Goal: Information Seeking & Learning: Compare options

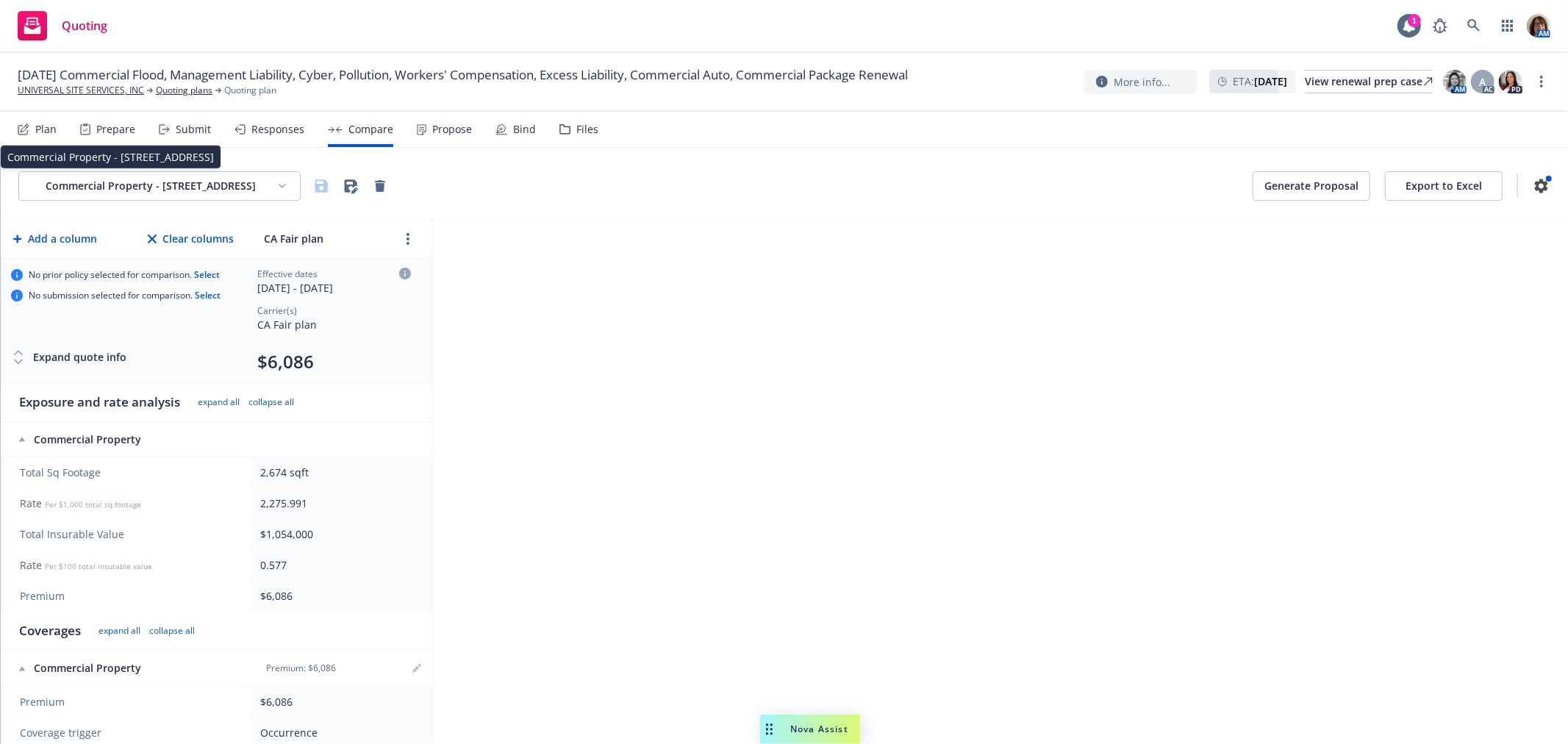
click at [282, 185] on html "Quoting 1 AM [DATE] Commercial Flood, Management Liability, Cyber, Pollution, W…" at bounding box center [784, 372] width 1568 height 744
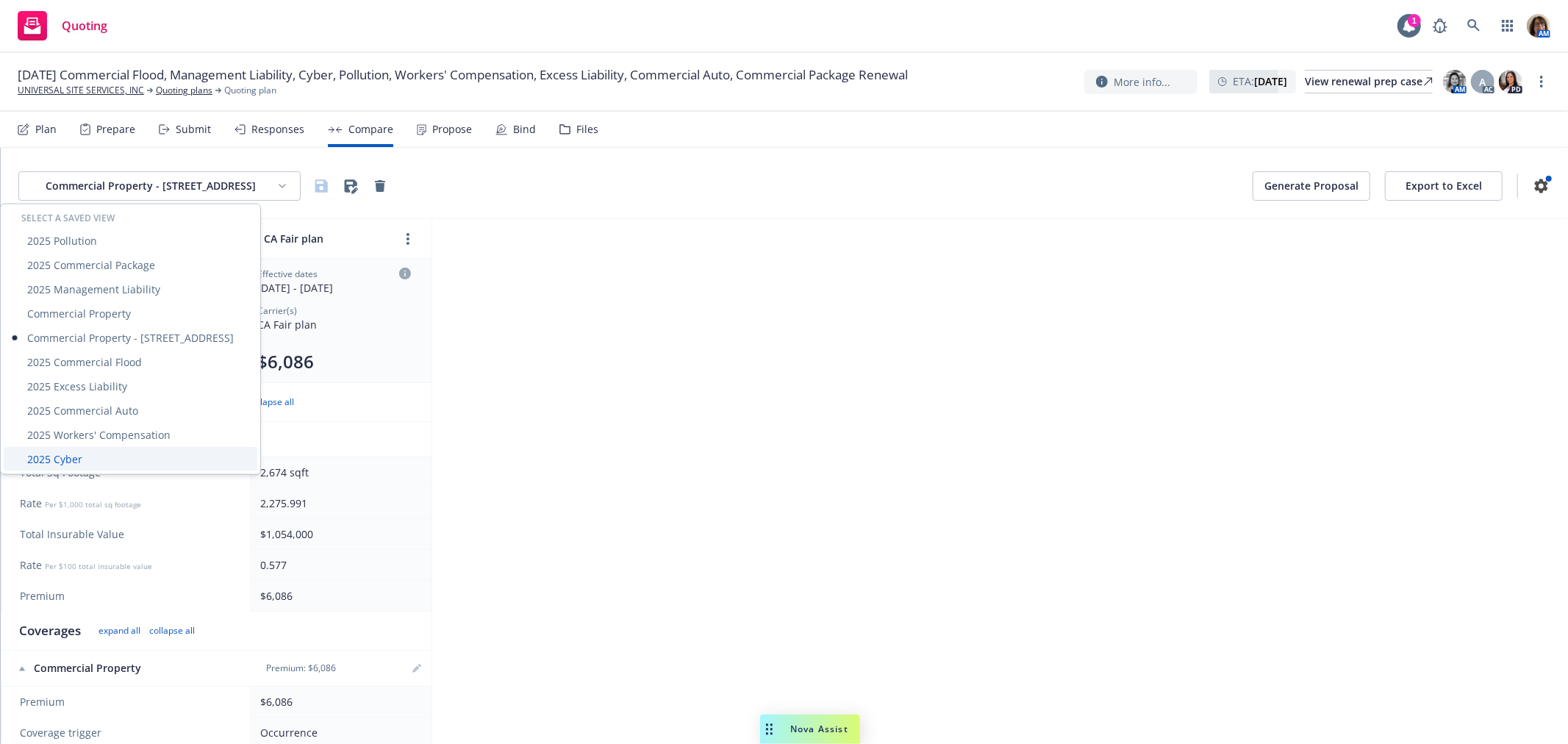
click at [59, 458] on div "2025 Cyber" at bounding box center [130, 459] width 254 height 25
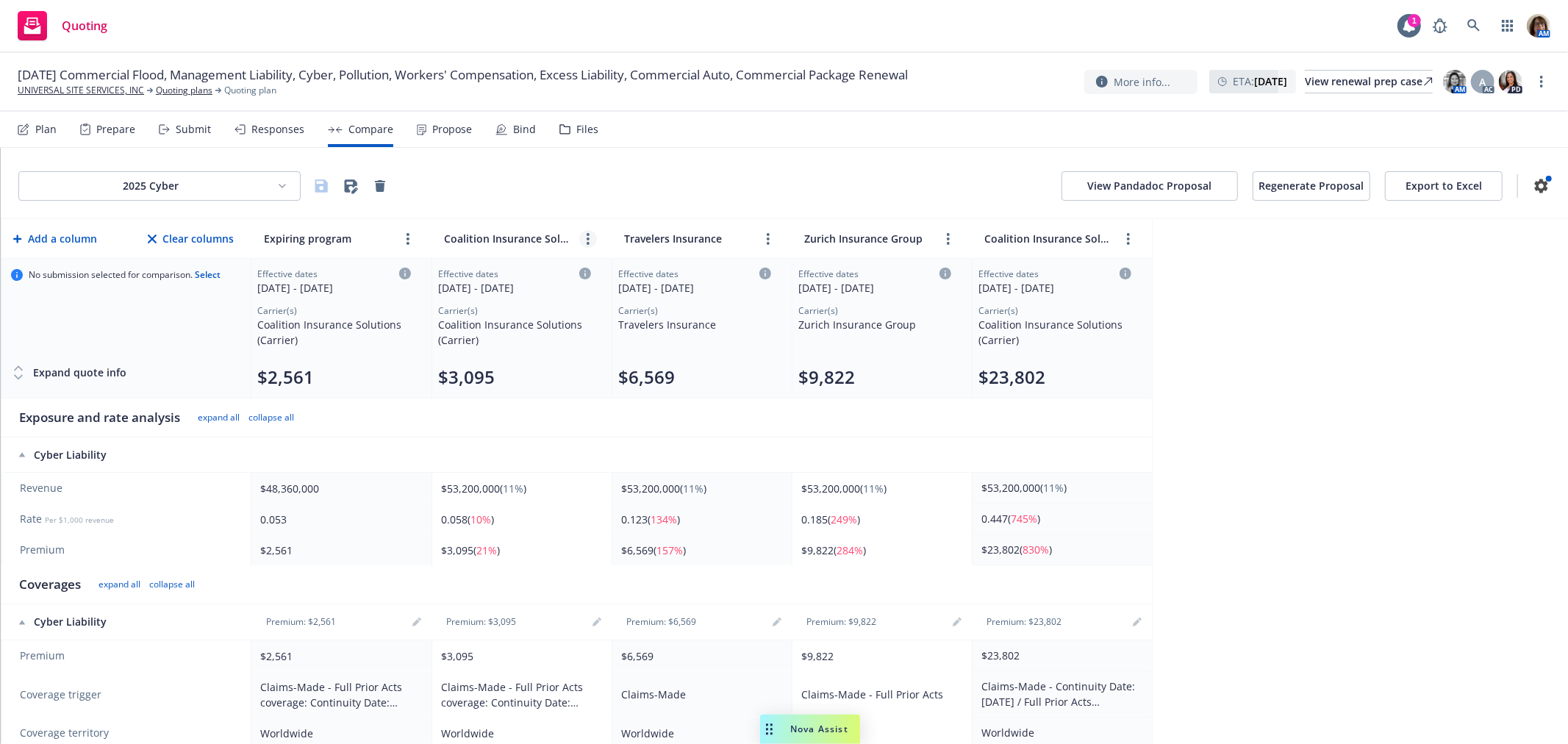
click at [595, 235] on link "more" at bounding box center [588, 238] width 18 height 18
click at [633, 270] on icon "close" at bounding box center [635, 272] width 9 height 9
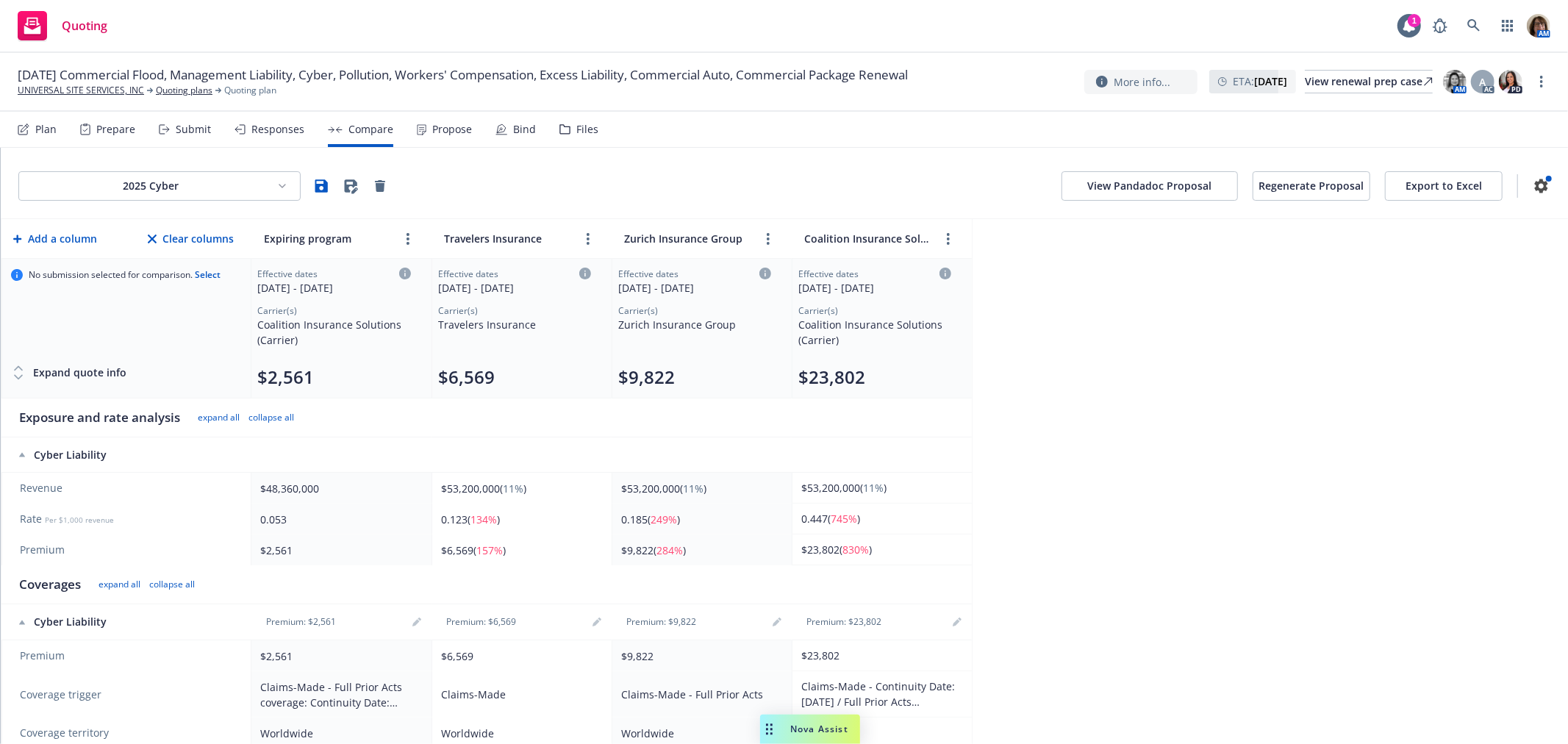
click at [1420, 180] on button "Export to Excel" at bounding box center [1443, 185] width 117 height 29
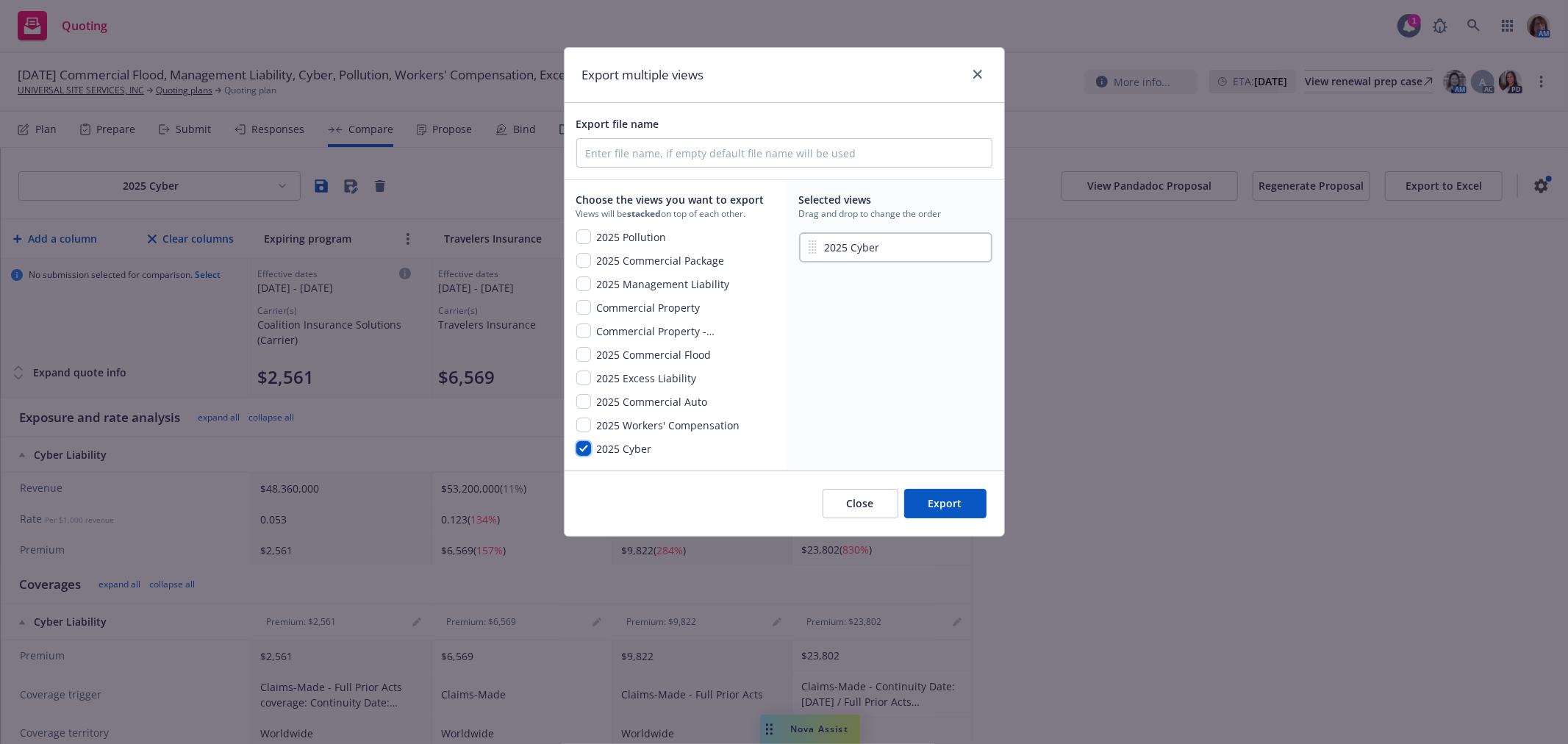
click at [579, 448] on input "checkbox" at bounding box center [583, 447] width 15 height 15
checkbox input "false"
click at [582, 258] on input "checkbox" at bounding box center [583, 260] width 15 height 15
checkbox input "true"
click at [586, 400] on input "checkbox" at bounding box center [583, 401] width 15 height 15
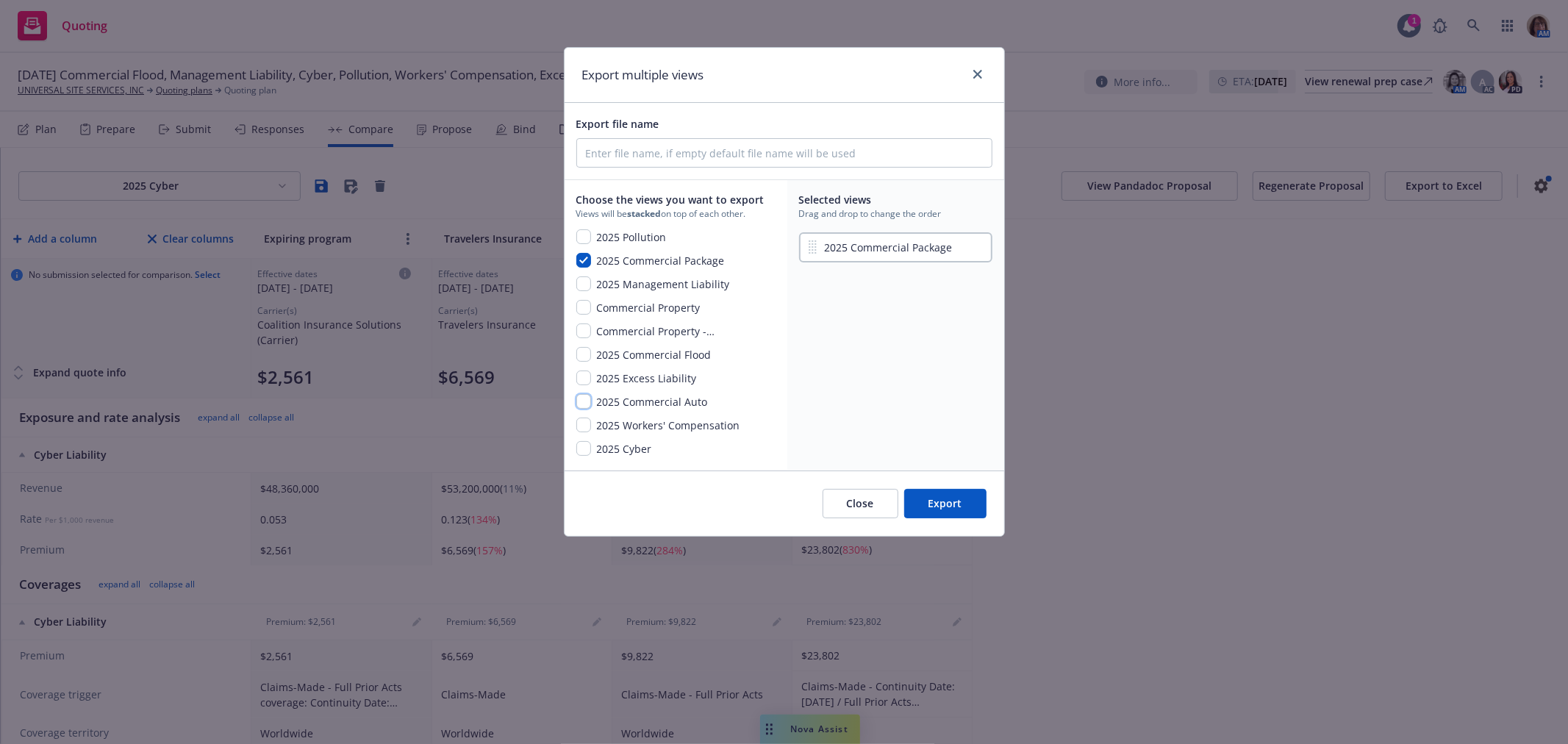
checkbox input "true"
click at [581, 375] on input "checkbox" at bounding box center [583, 377] width 15 height 15
checkbox input "true"
click at [579, 237] on input "checkbox" at bounding box center [583, 236] width 15 height 15
checkbox input "true"
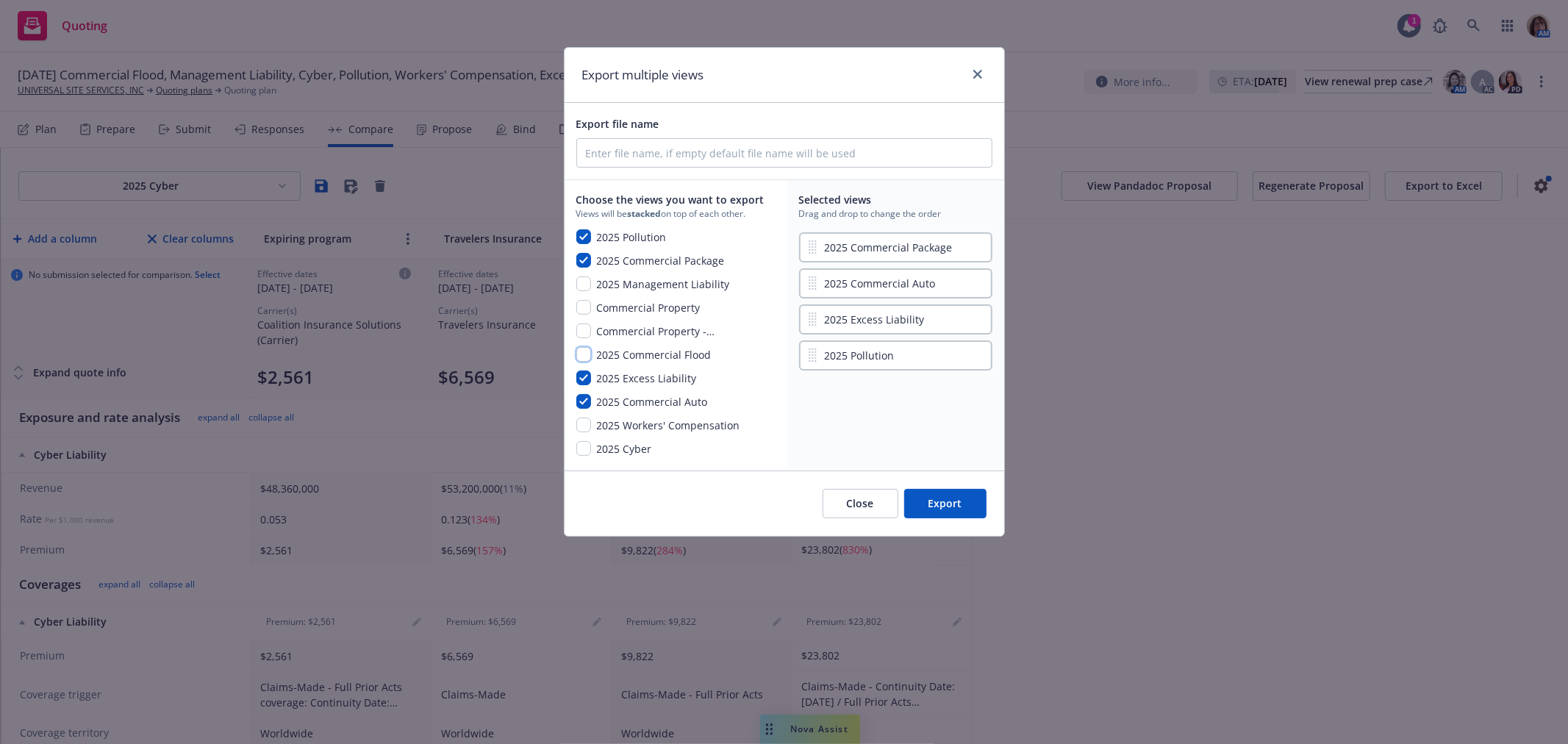
click at [584, 349] on input "checkbox" at bounding box center [583, 354] width 15 height 15
checkbox input "true"
click at [856, 504] on button "Close" at bounding box center [860, 503] width 76 height 29
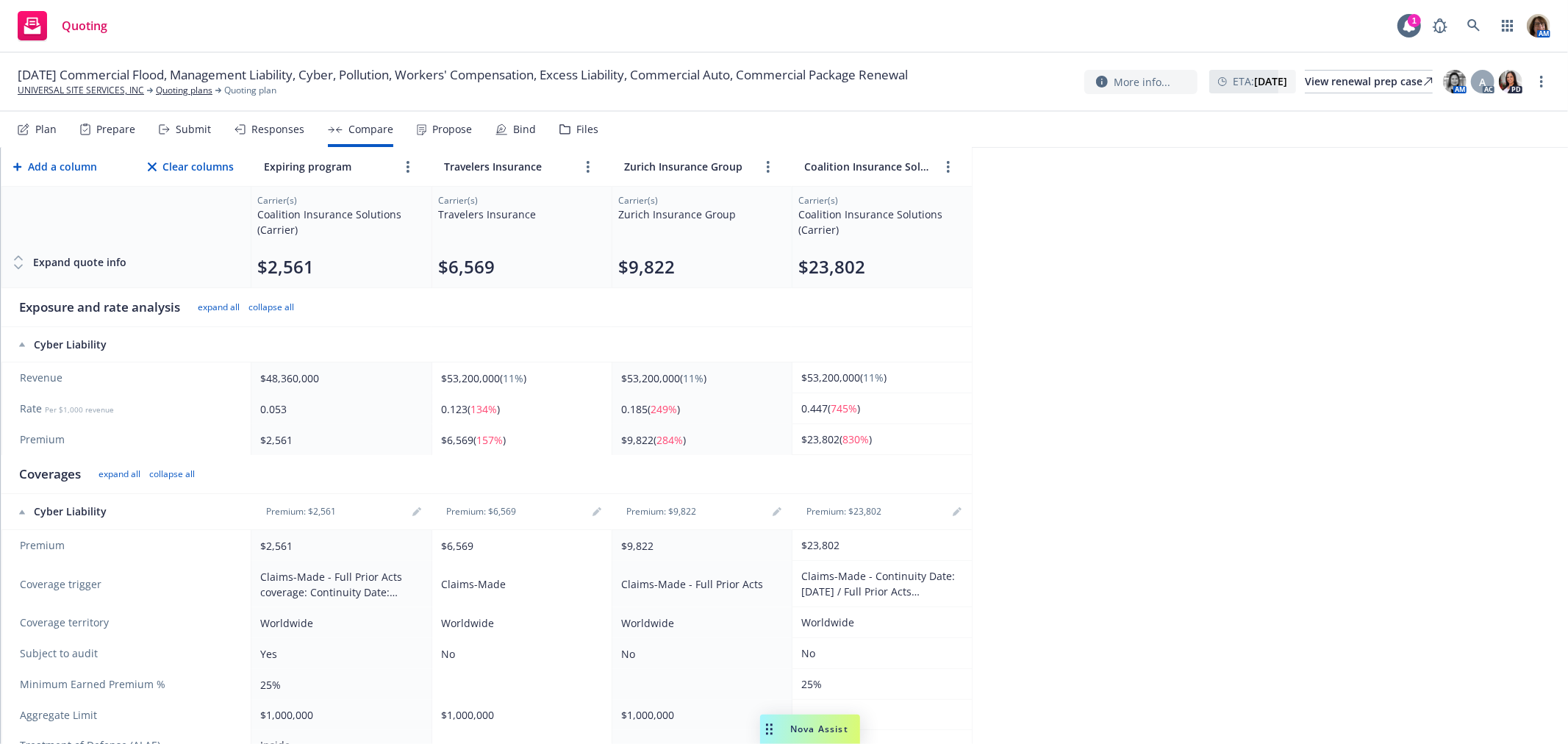
scroll to position [81, 0]
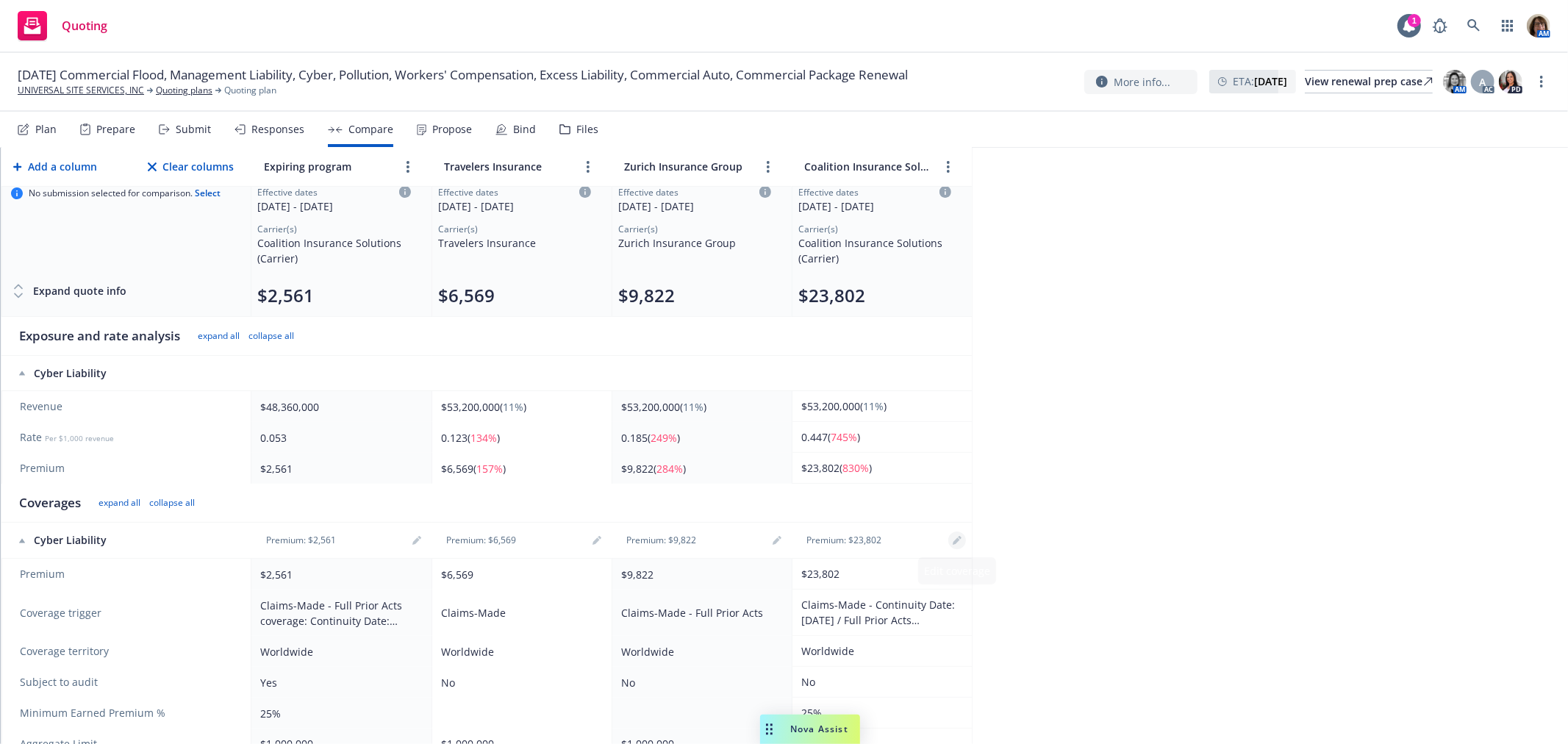
click at [957, 542] on icon "editPencil" at bounding box center [956, 542] width 8 height 8
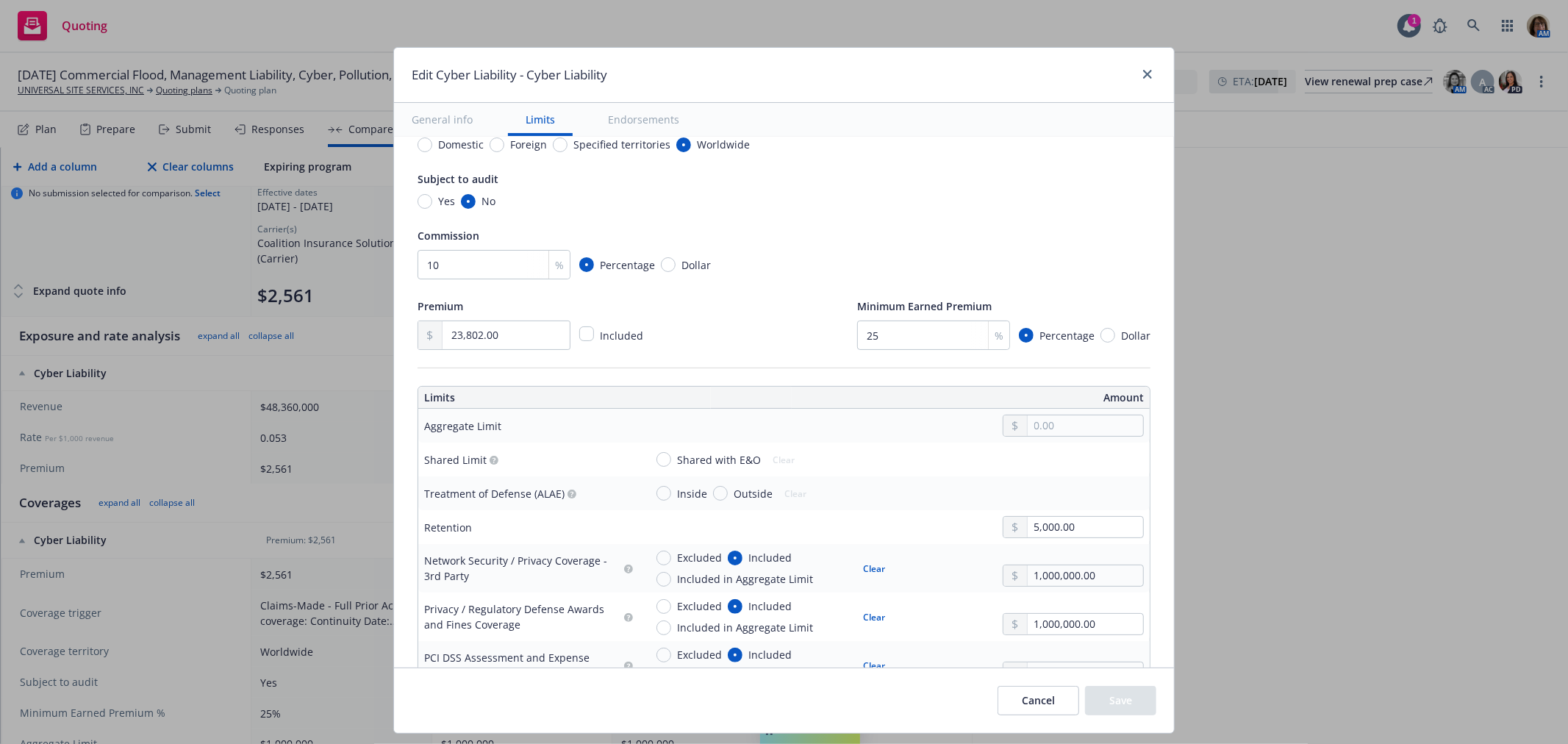
scroll to position [326, 0]
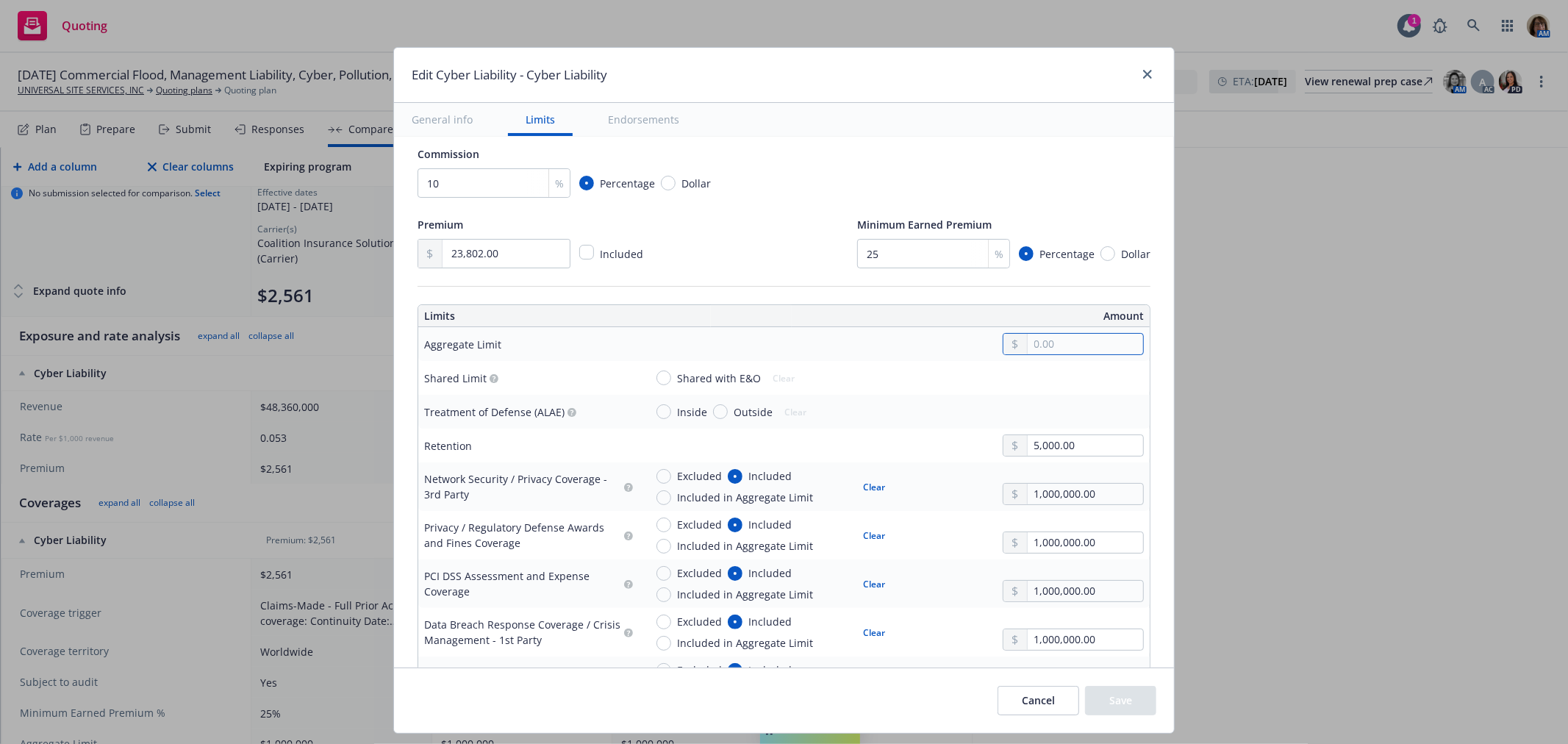
click at [1028, 346] on input "text" at bounding box center [1085, 343] width 116 height 21
type input "1,000,000.00"
click at [1037, 408] on button "$1,000,000.00" at bounding box center [1062, 409] width 126 height 27
click at [1110, 703] on button "Save" at bounding box center [1120, 700] width 71 height 29
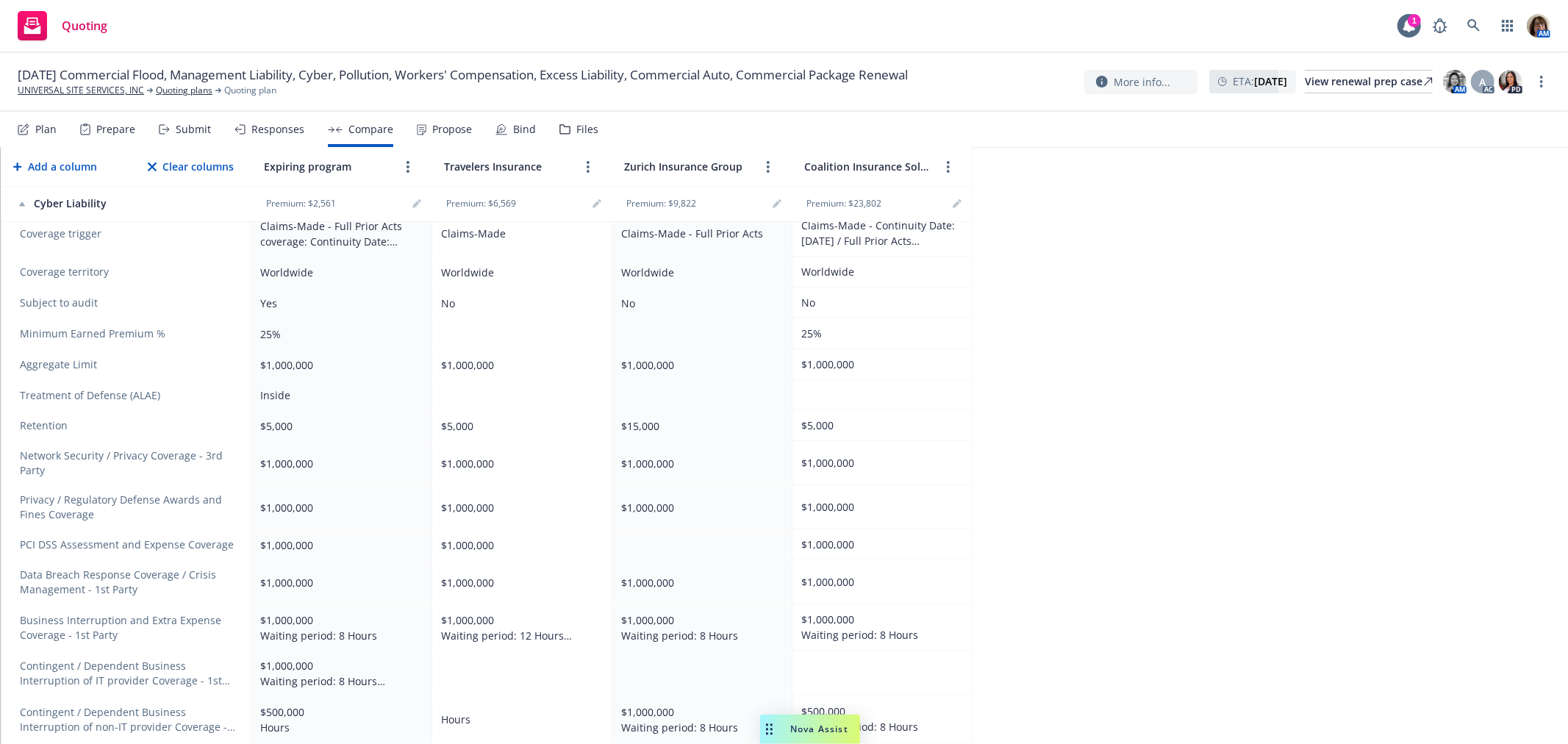
scroll to position [490, 0]
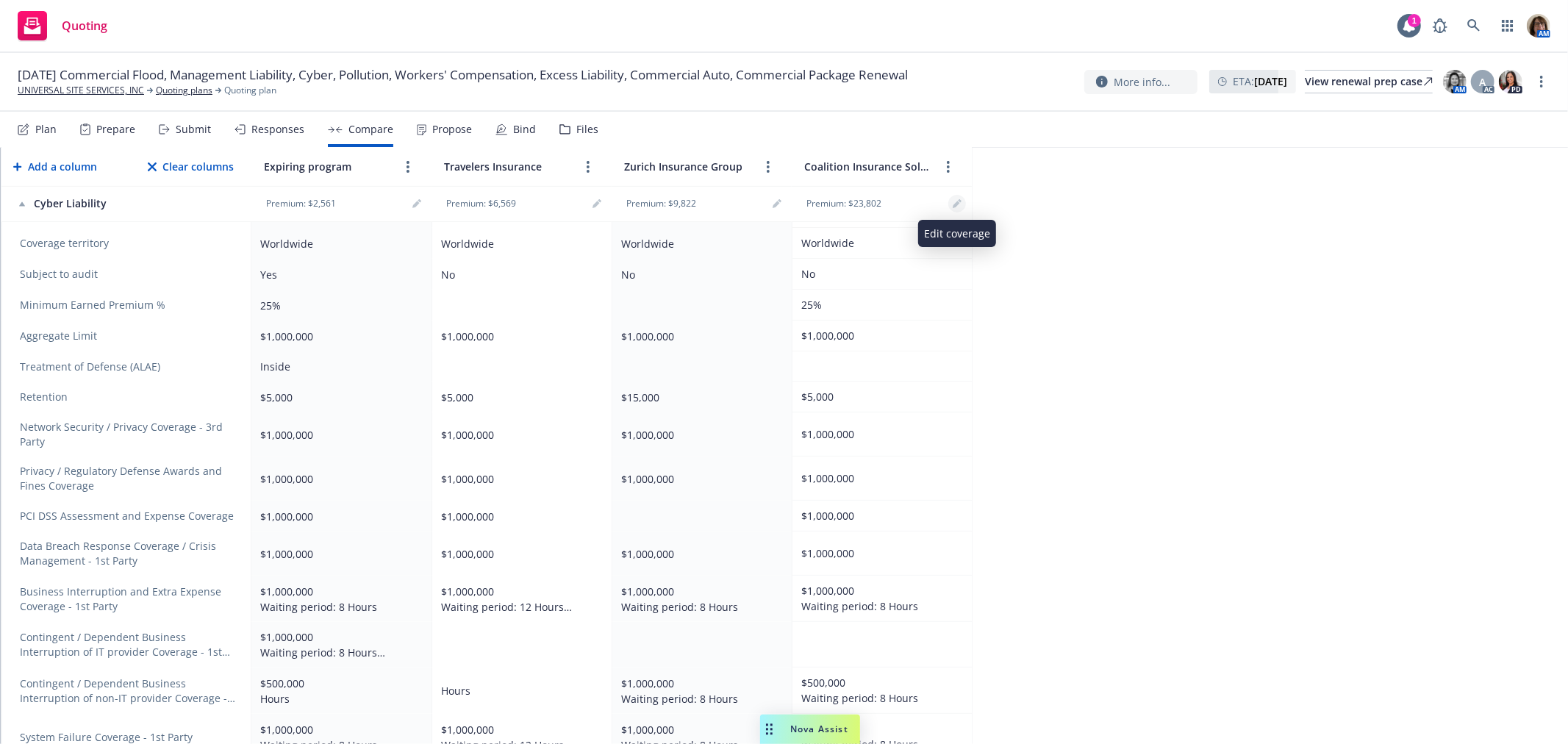
click at [953, 205] on icon "editPencil" at bounding box center [957, 204] width 9 height 9
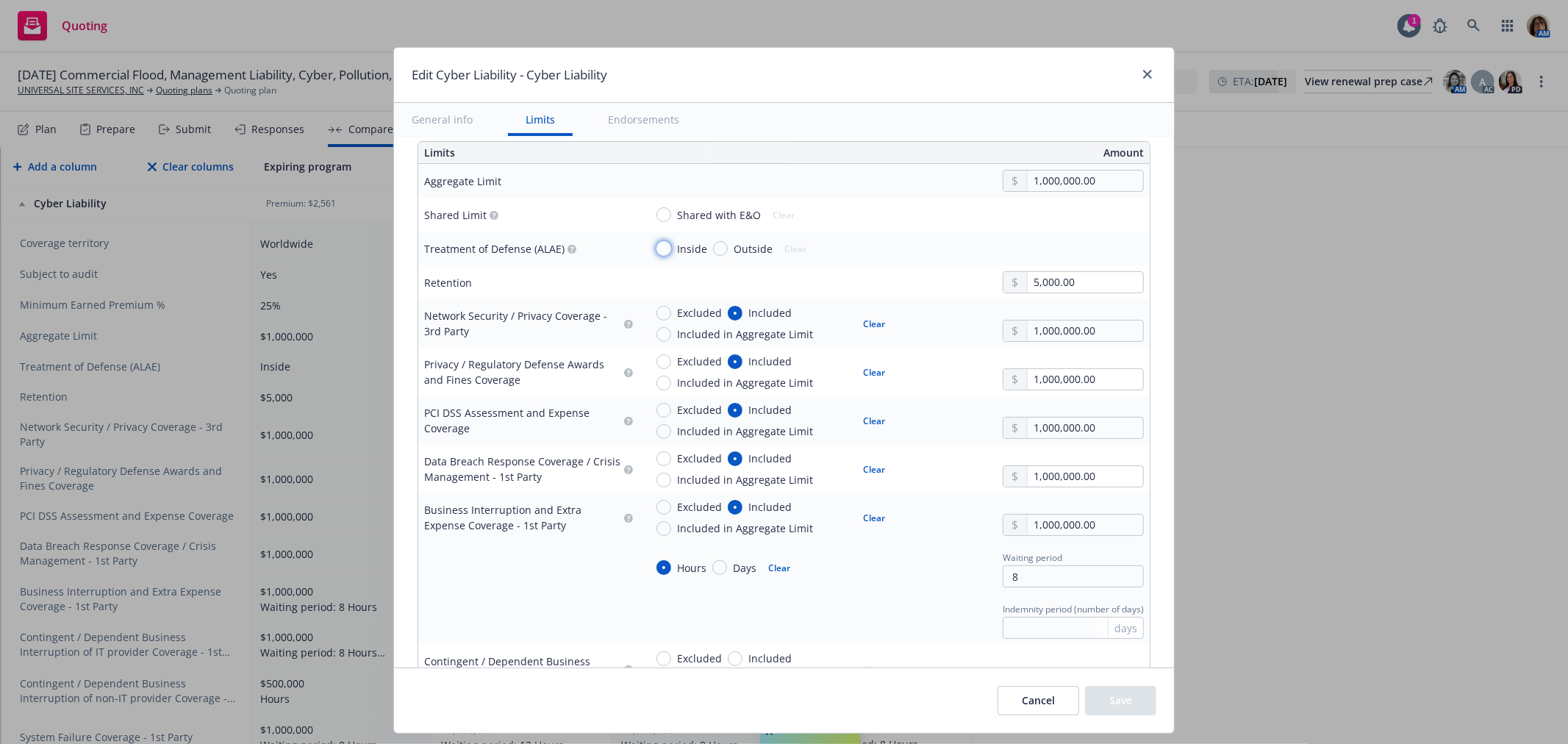
click at [656, 250] on input "Inside" at bounding box center [663, 248] width 15 height 15
radio input "true"
click at [1116, 703] on button "Save" at bounding box center [1120, 700] width 71 height 29
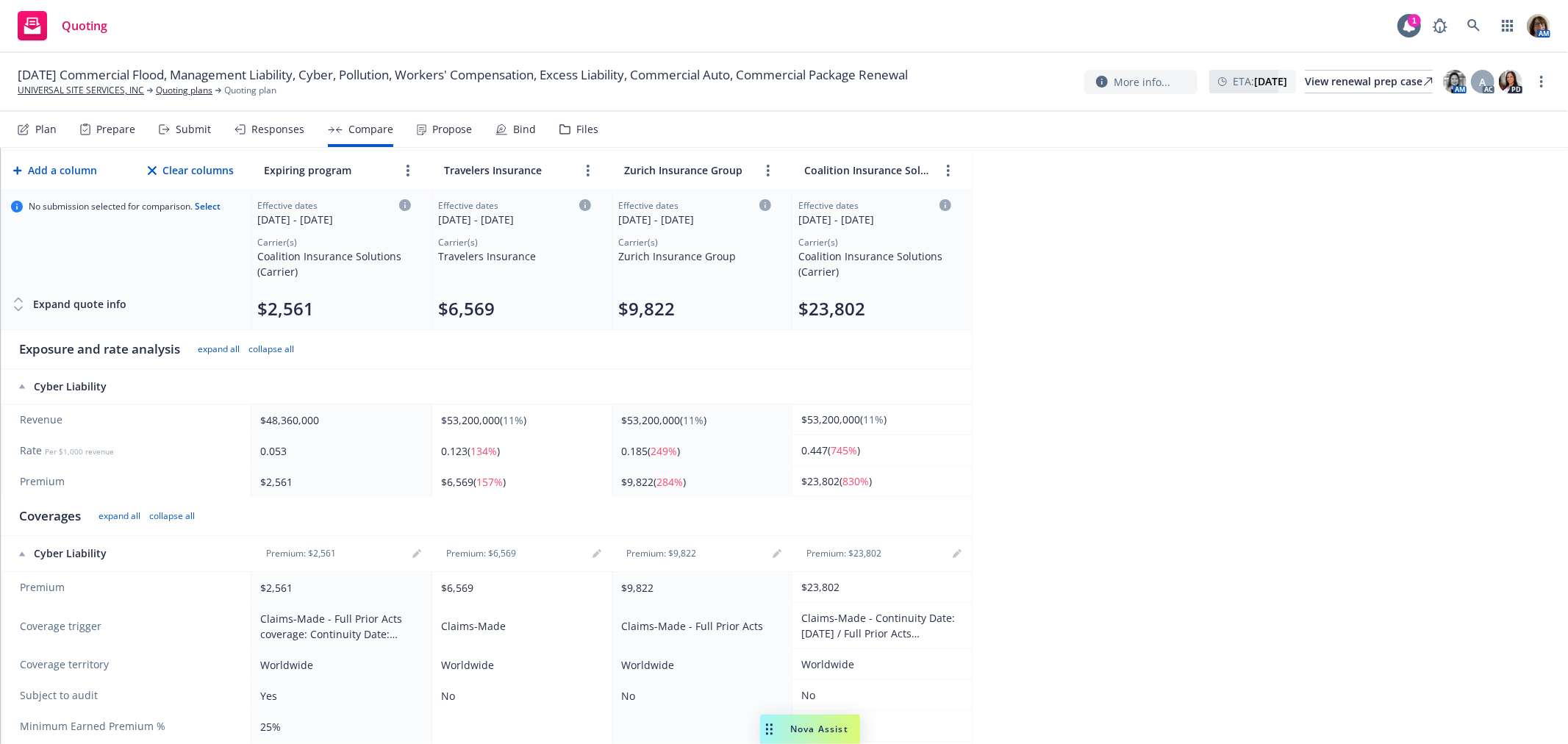
scroll to position [163, 0]
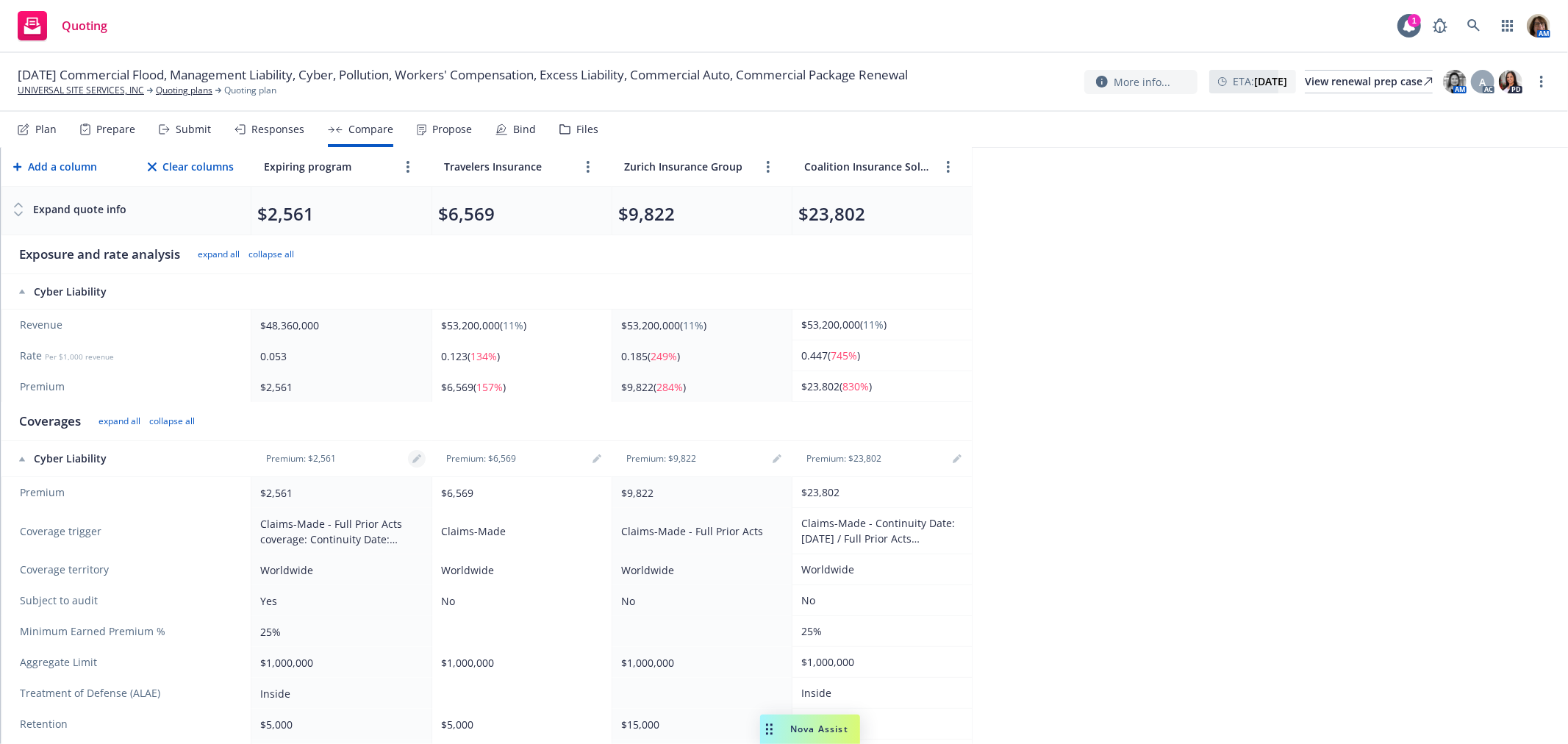
click at [412, 453] on link "editPencil" at bounding box center [416, 458] width 18 height 18
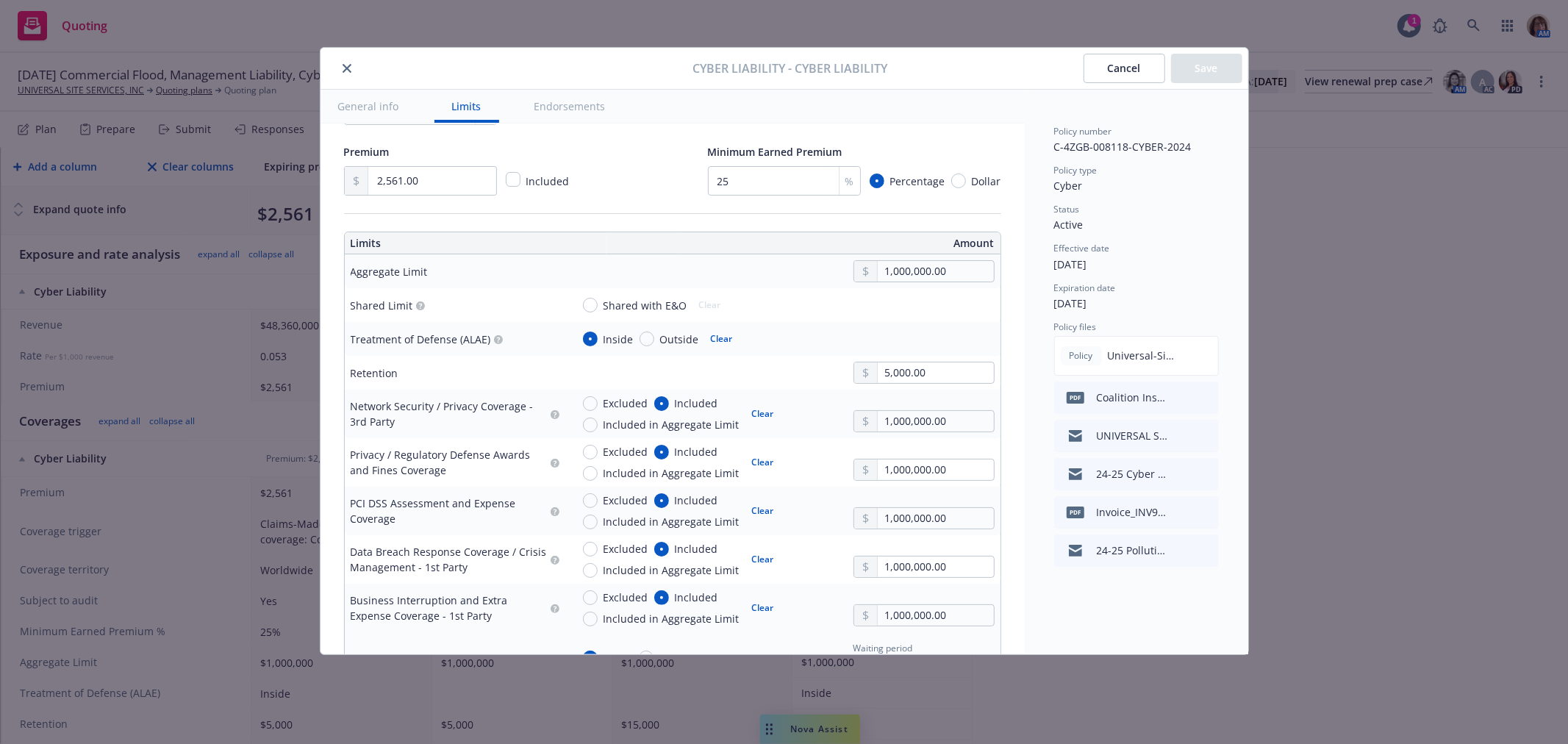
type textarea "x"
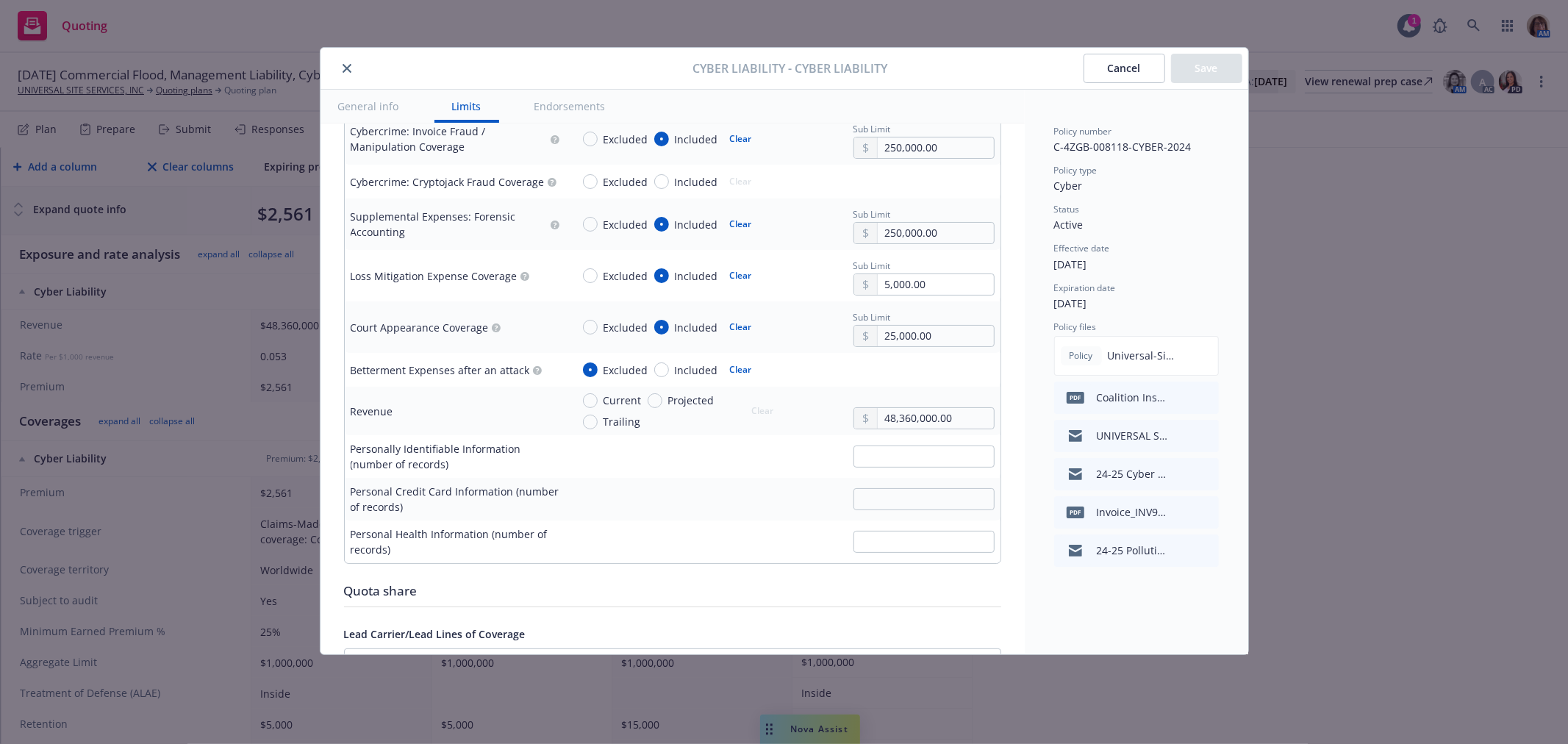
scroll to position [2613, 0]
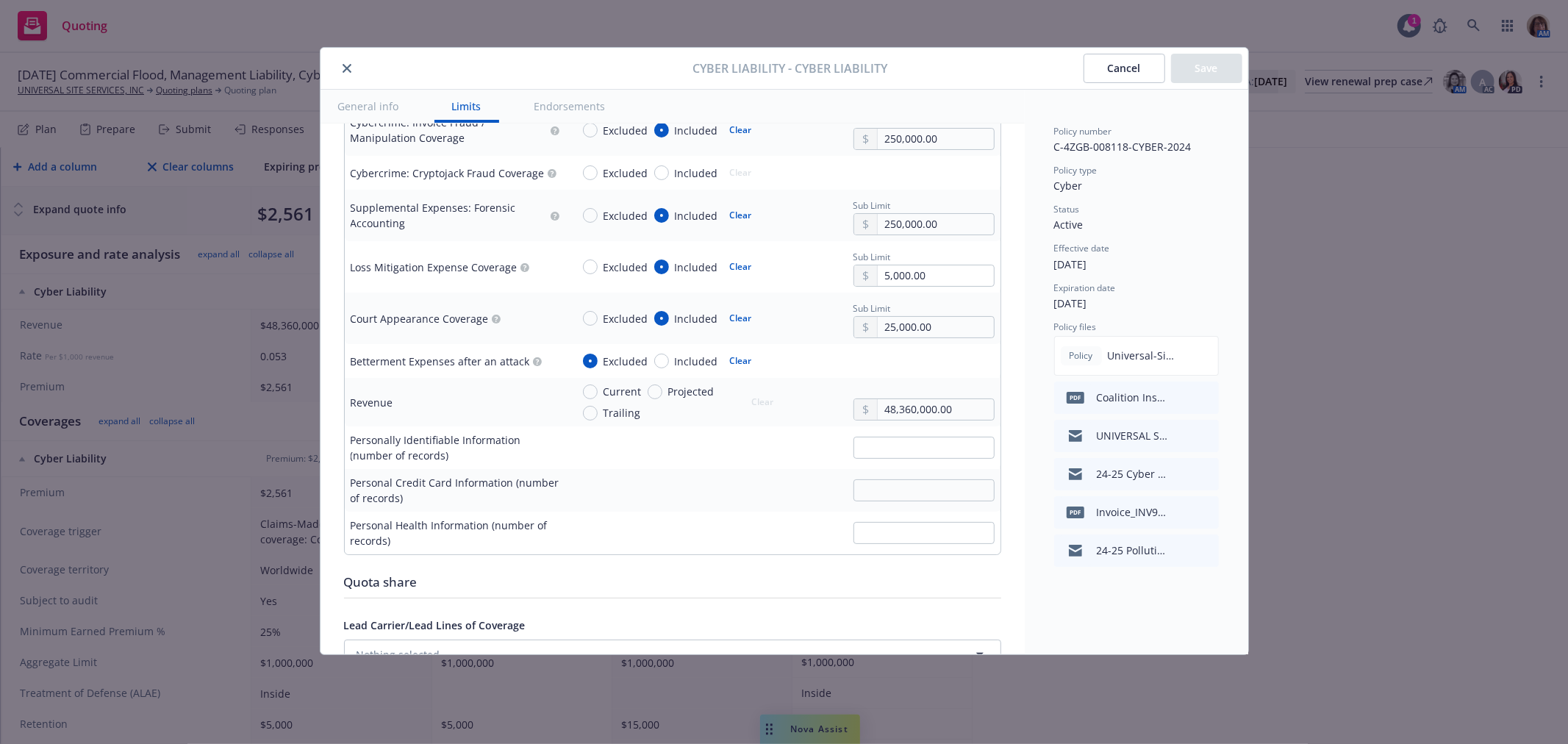
click at [963, 398] on div "48,360,000.00" at bounding box center [923, 402] width 141 height 37
drag, startPoint x: 952, startPoint y: 411, endPoint x: 818, endPoint y: 406, distance: 134.1
click at [818, 406] on div "Current Projected Trailing Clear 48,360,000.00" at bounding box center [782, 402] width 423 height 37
type input "6.00"
type textarea "x"
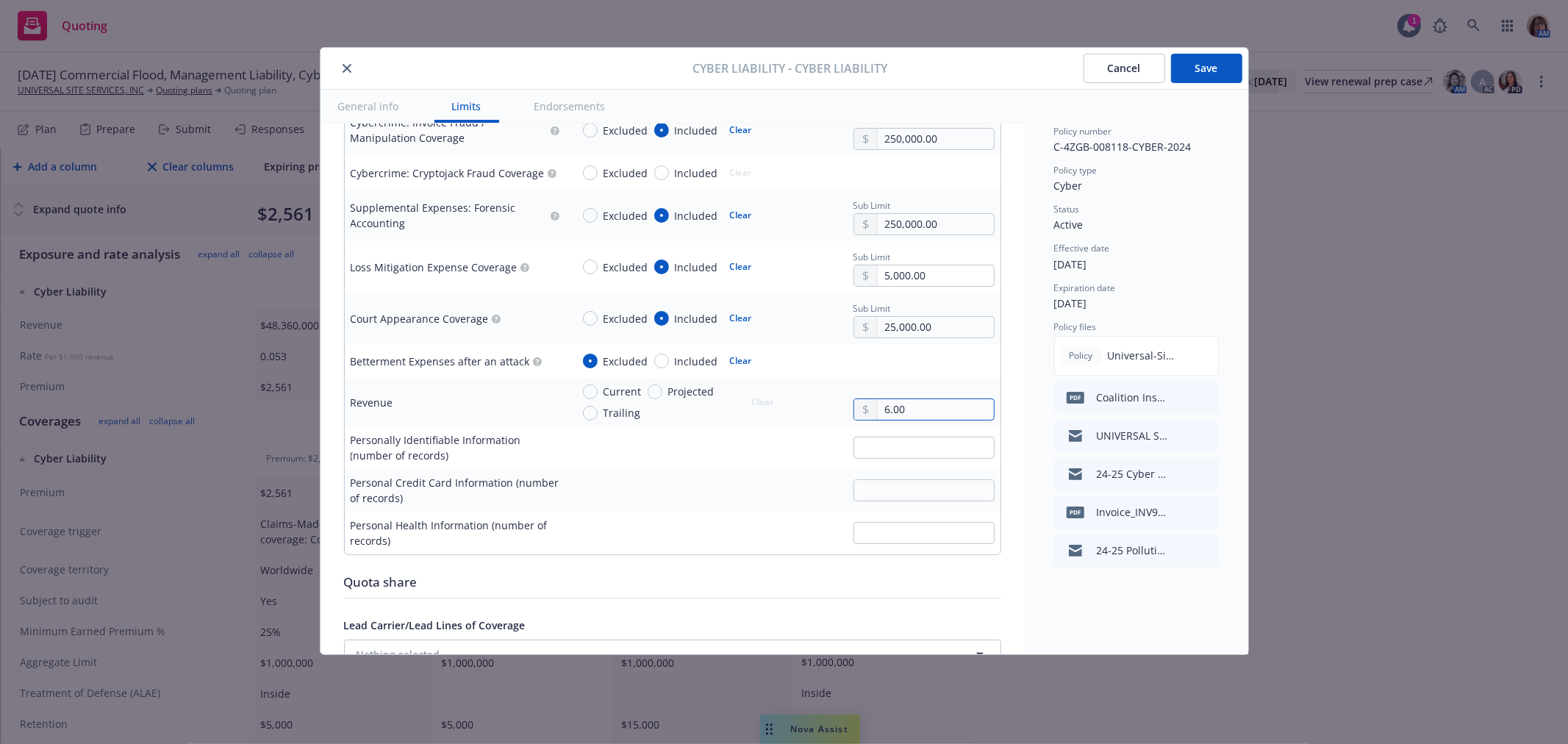
type input "69.00"
type textarea "x"
type input "690.00"
type textarea "x"
type input "6,900.00"
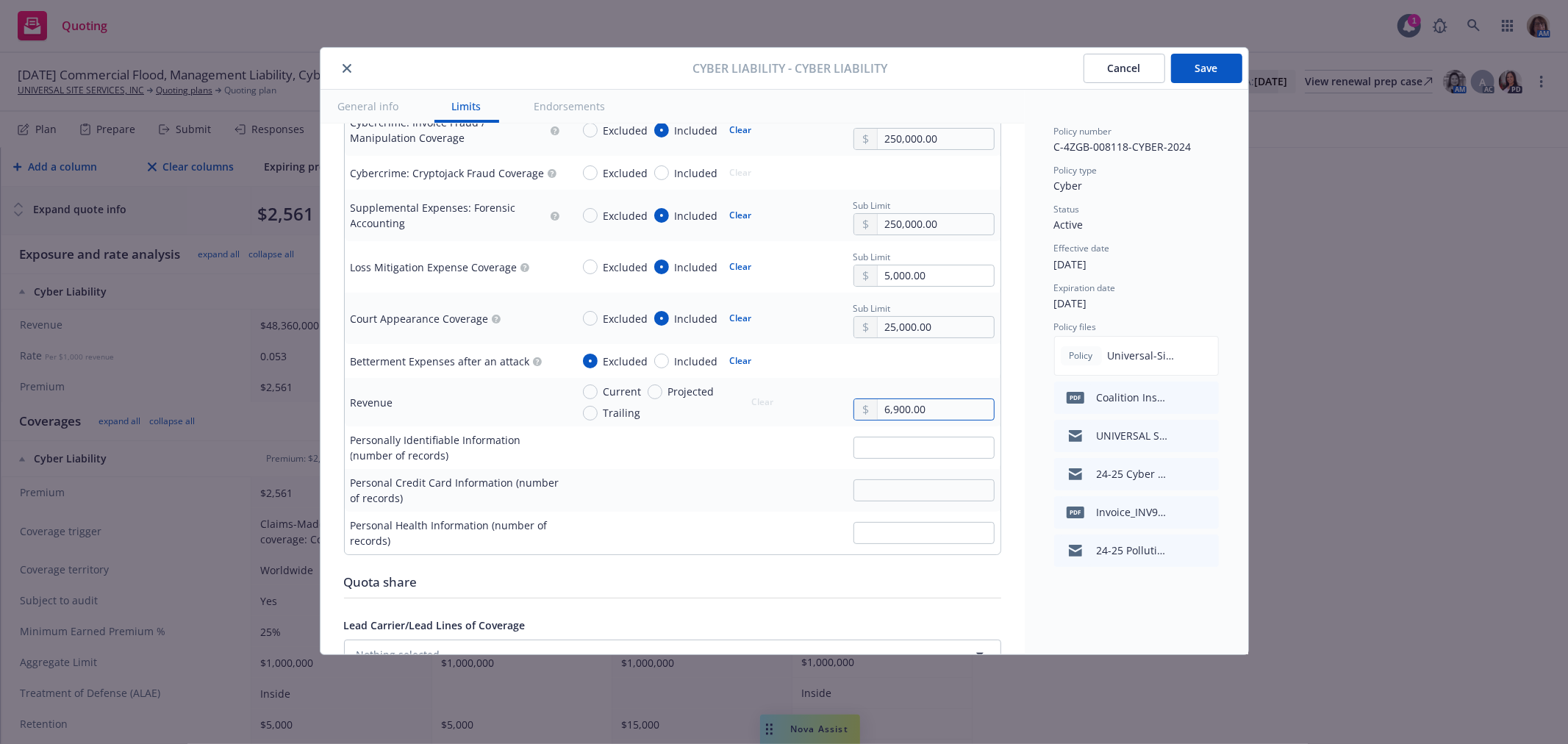
type textarea "x"
type input "69,000.00"
type textarea "x"
type input "690,000.00"
type textarea "x"
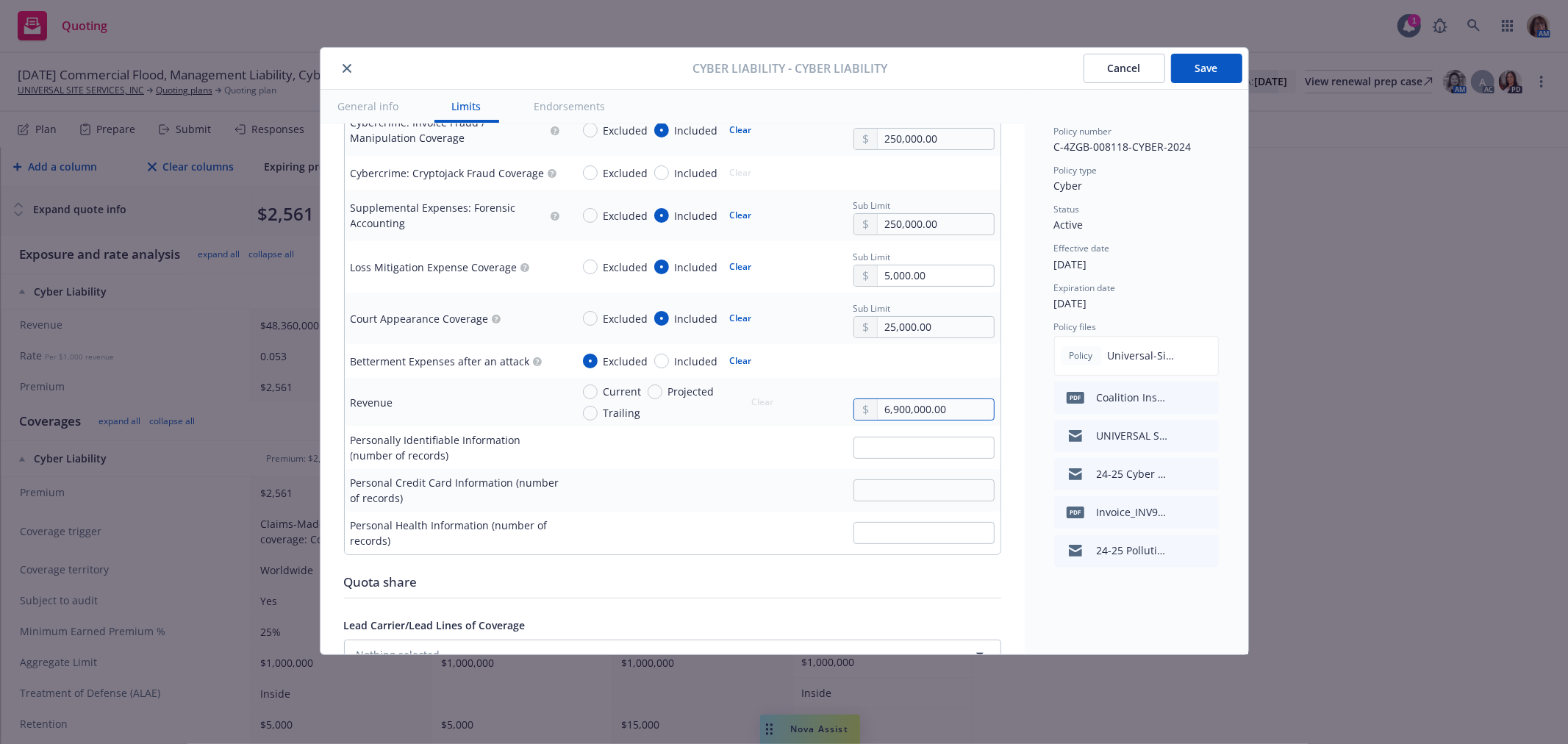
type input "6,900,000.00"
click at [1203, 68] on button "Save" at bounding box center [1206, 68] width 71 height 29
type textarea "x"
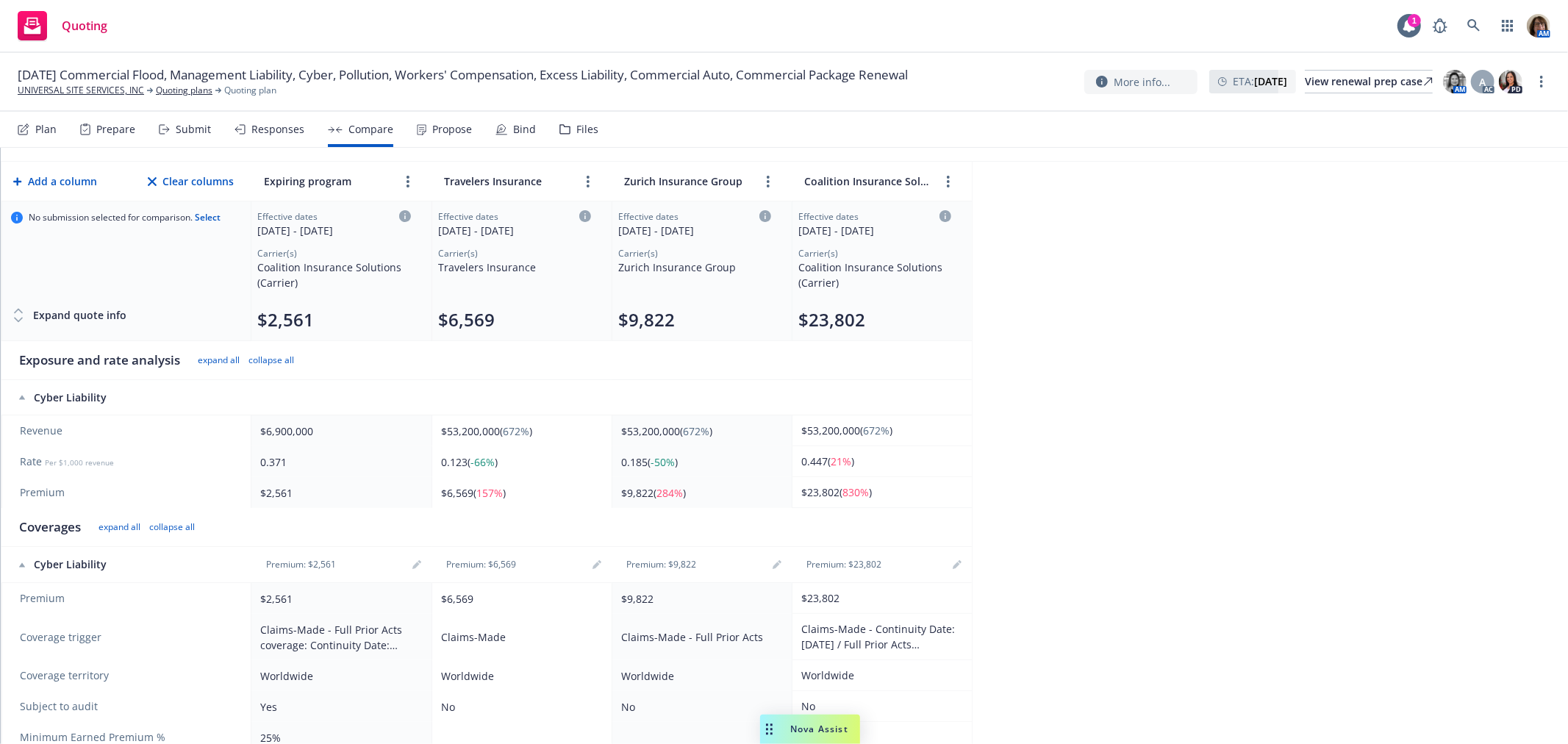
scroll to position [0, 0]
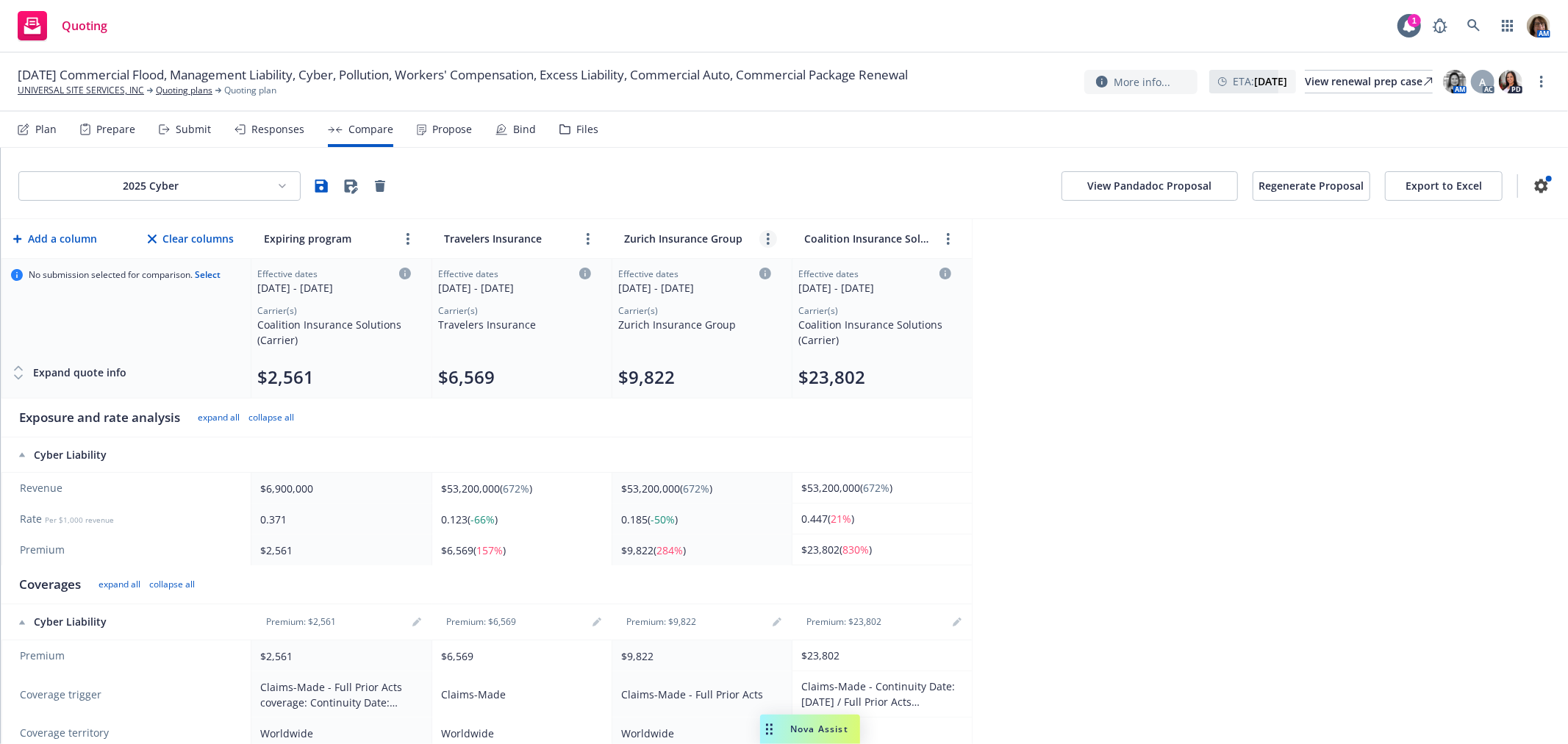
click at [764, 238] on link "more" at bounding box center [768, 238] width 18 height 18
click at [829, 274] on icon "close" at bounding box center [828, 272] width 9 height 9
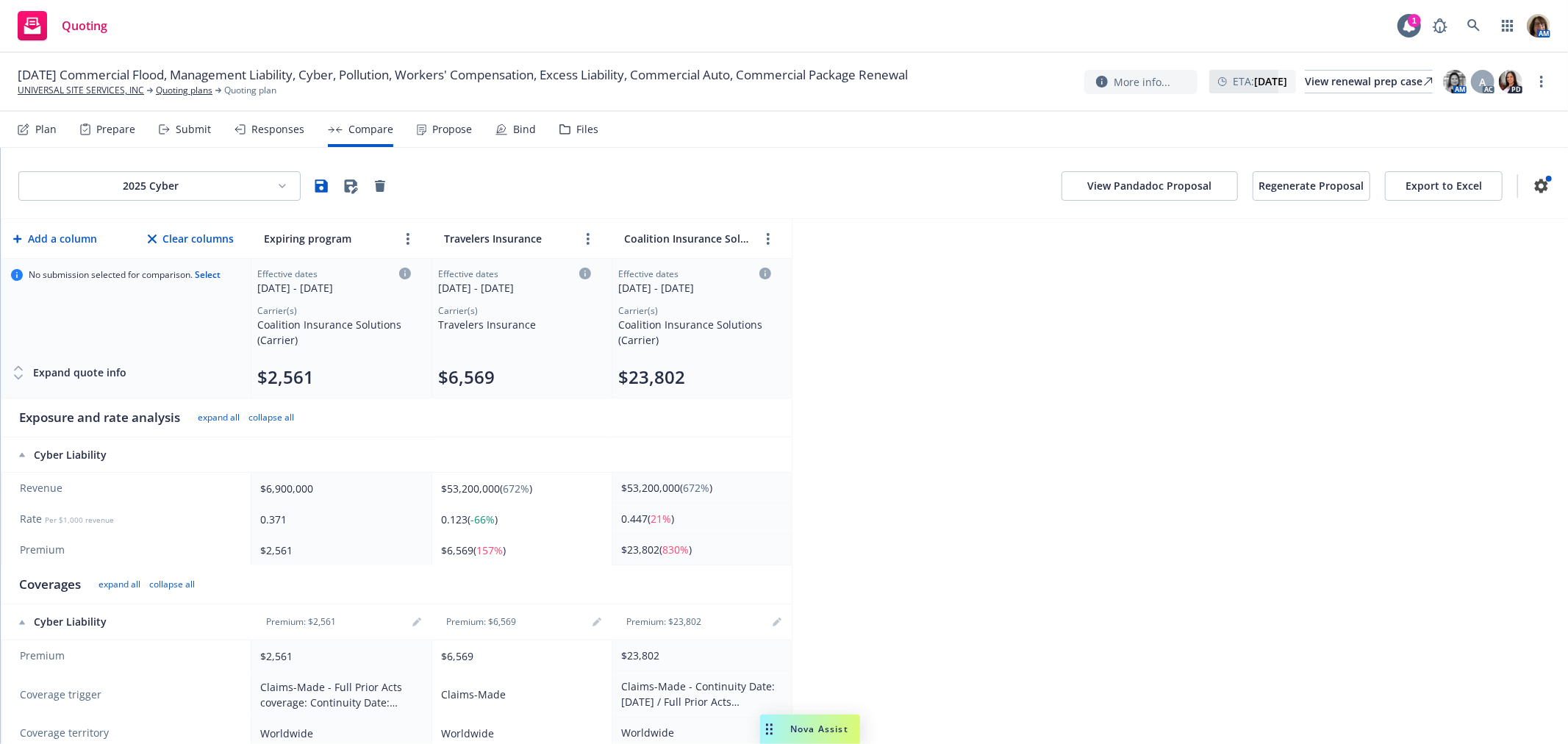
click at [280, 185] on html "Quoting 1 AM [DATE] Commercial Flood, Management Liability, Cyber, Pollution, W…" at bounding box center [784, 372] width 1568 height 744
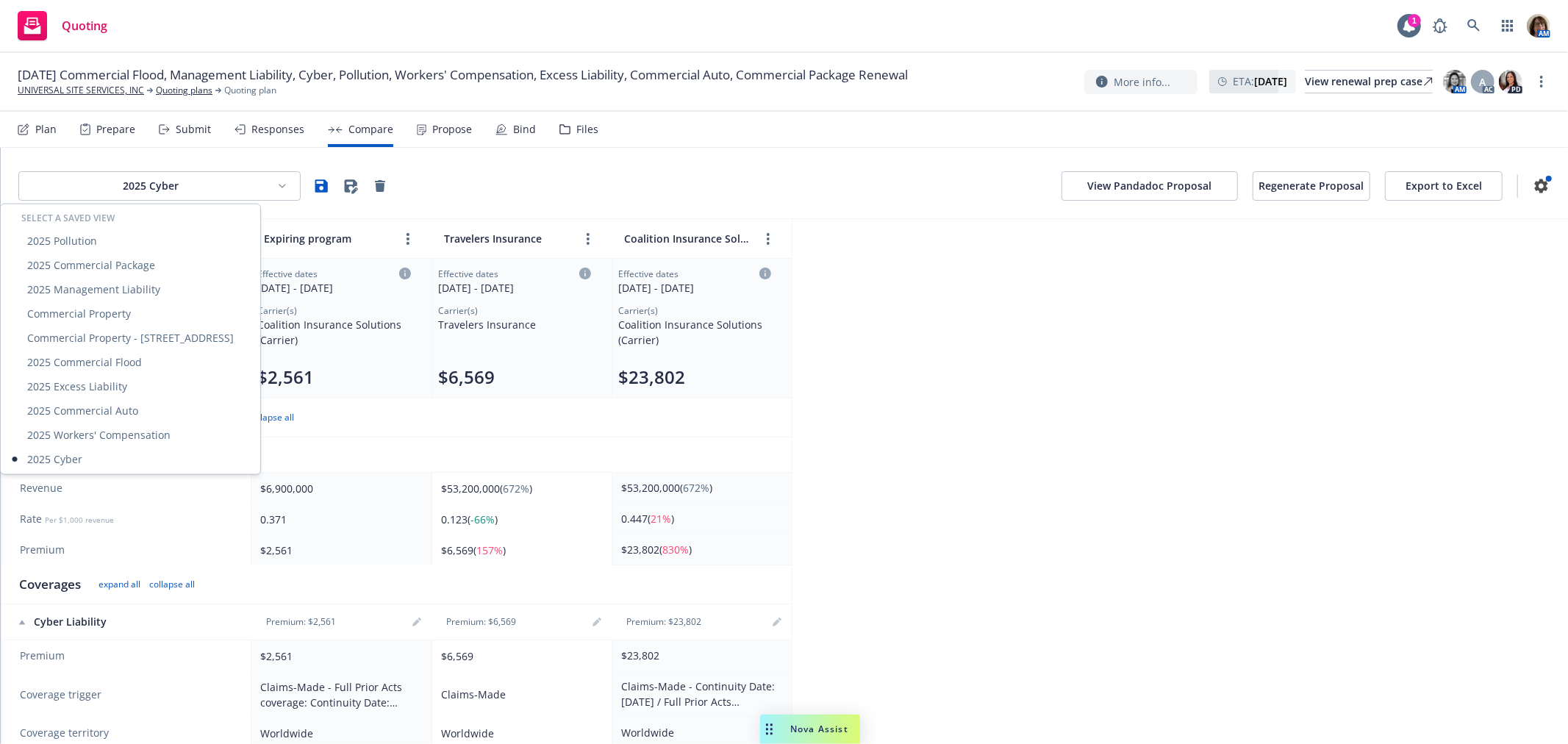
click at [317, 186] on html "Quoting 1 AM [DATE] Commercial Flood, Management Liability, Cyber, Pollution, W…" at bounding box center [784, 372] width 1568 height 744
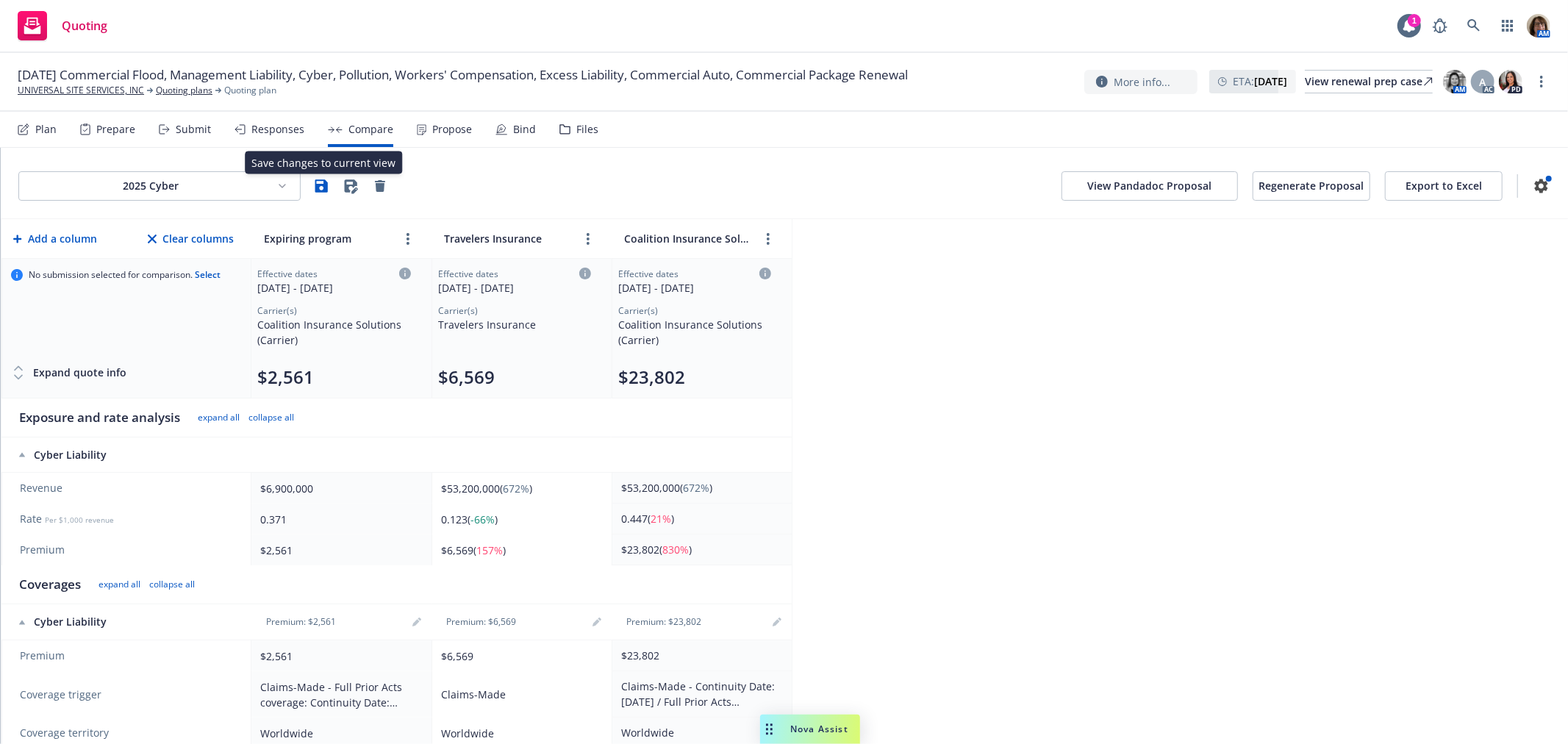
click at [320, 188] on icon "button" at bounding box center [321, 185] width 18 height 18
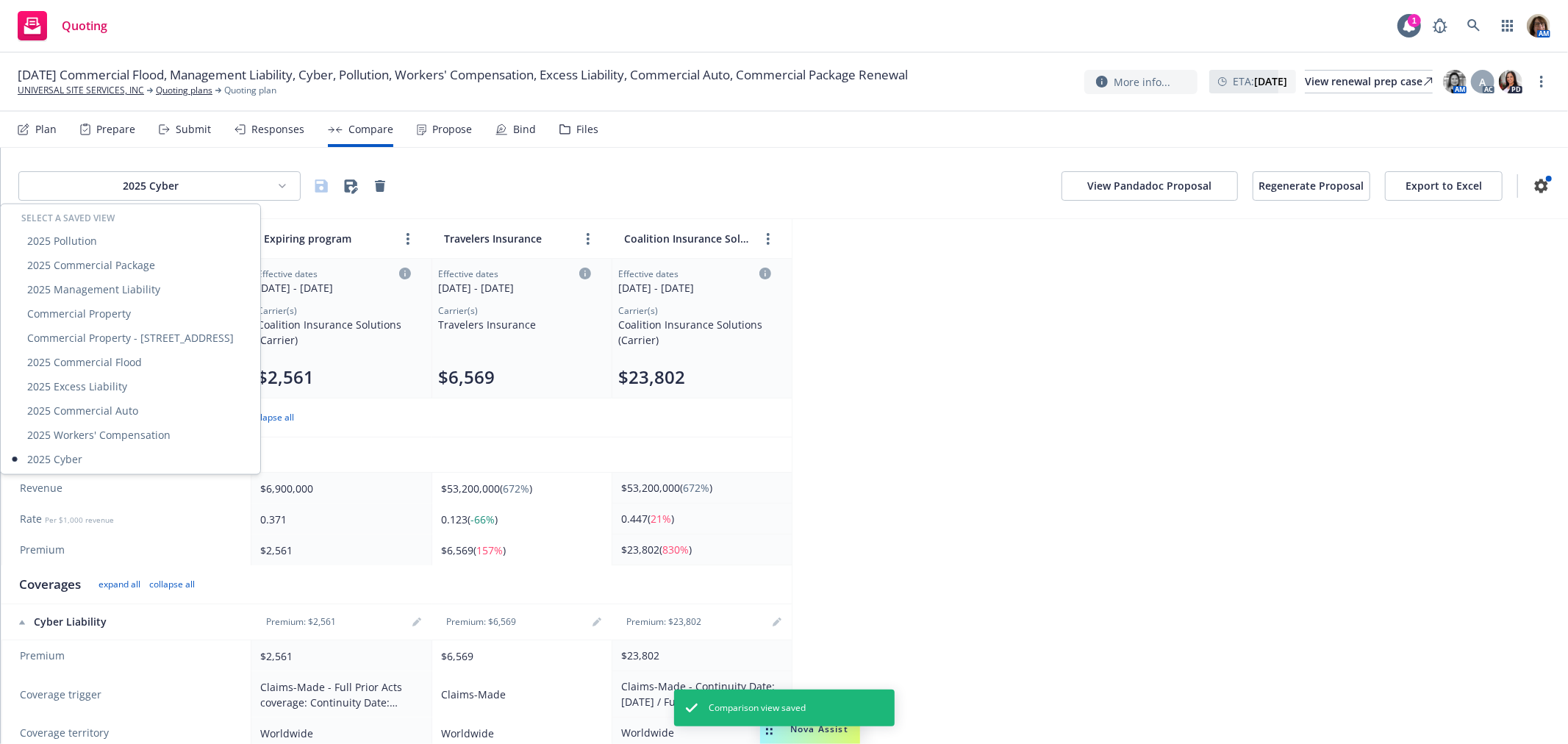
click at [282, 188] on html "Quoting 1 AM [DATE] Commercial Flood, Management Liability, Cyber, Pollution, W…" at bounding box center [784, 372] width 1568 height 744
click at [98, 359] on div "2025 Commercial Flood" at bounding box center [130, 362] width 254 height 25
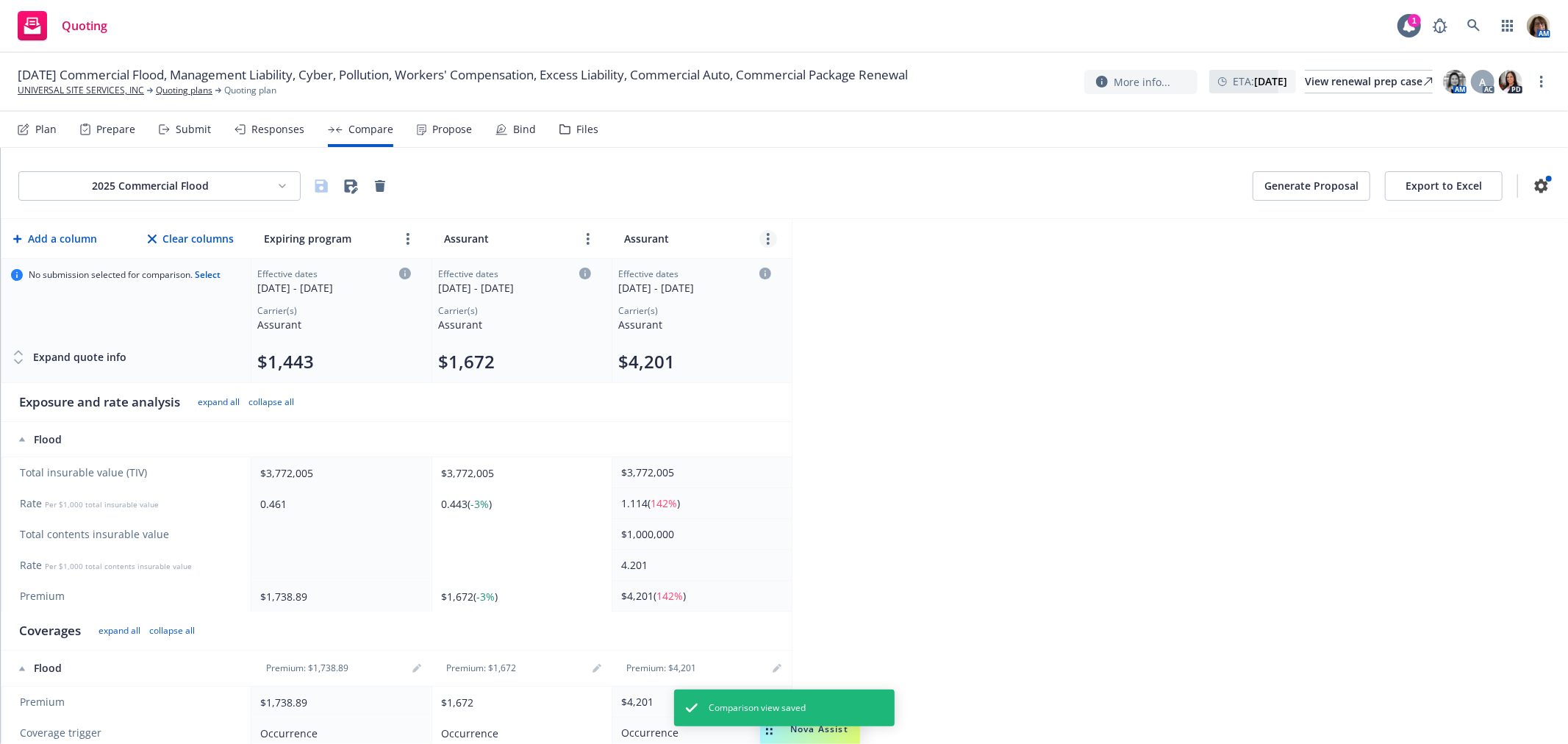
click at [769, 239] on link "more" at bounding box center [768, 238] width 18 height 18
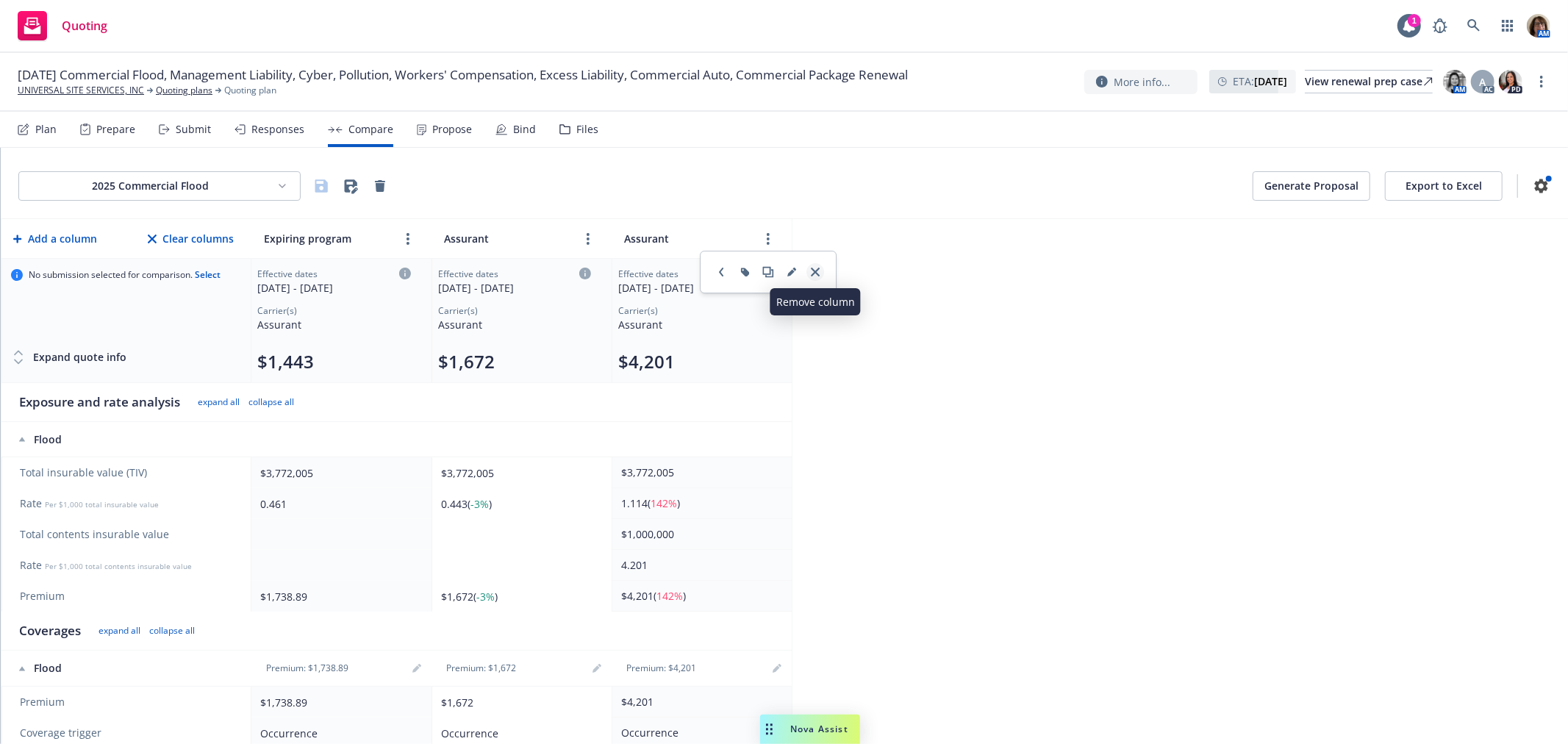
click at [815, 274] on icon "close" at bounding box center [815, 272] width 9 height 9
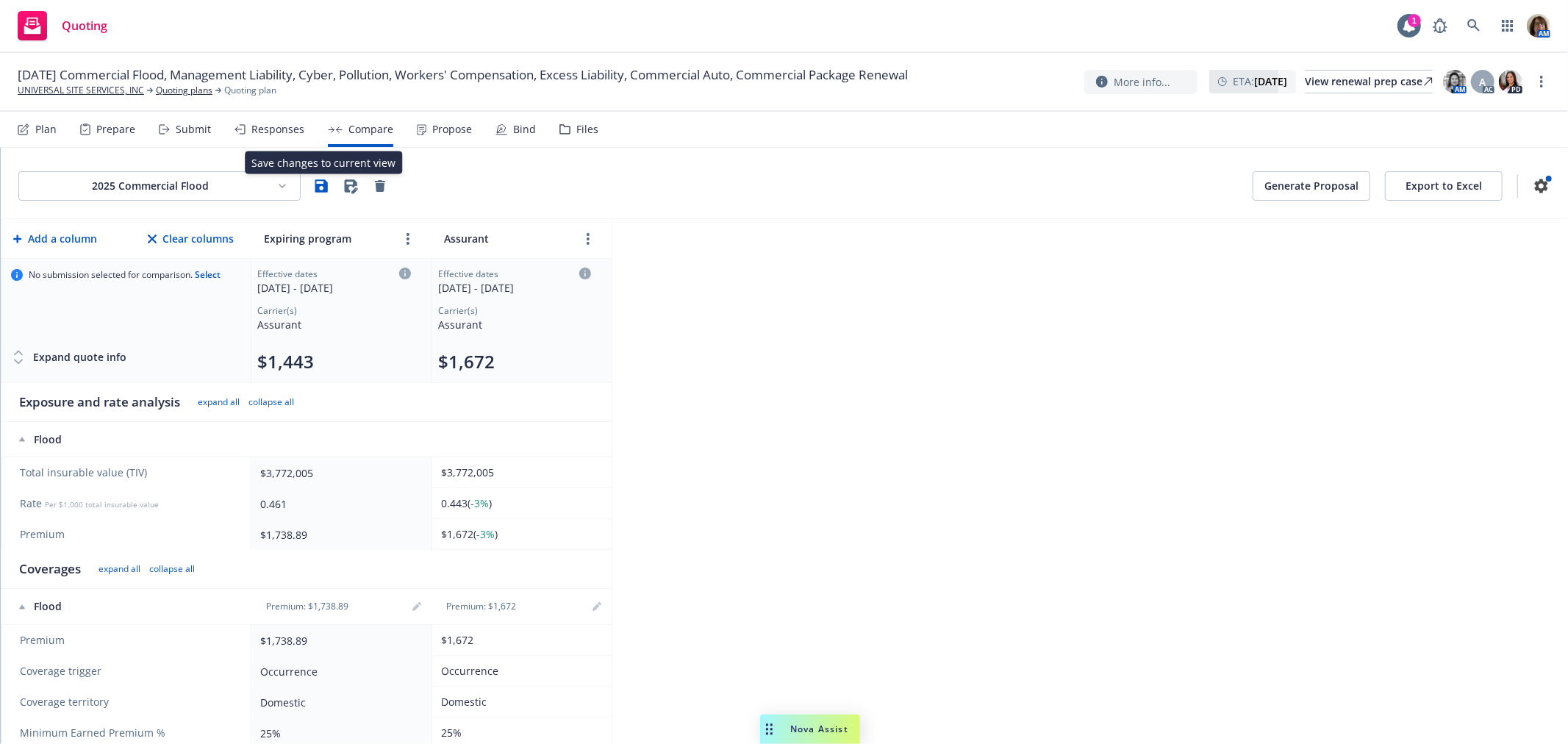
click at [323, 188] on icon "button" at bounding box center [321, 185] width 18 height 18
click at [274, 129] on div "Responses" at bounding box center [277, 129] width 53 height 11
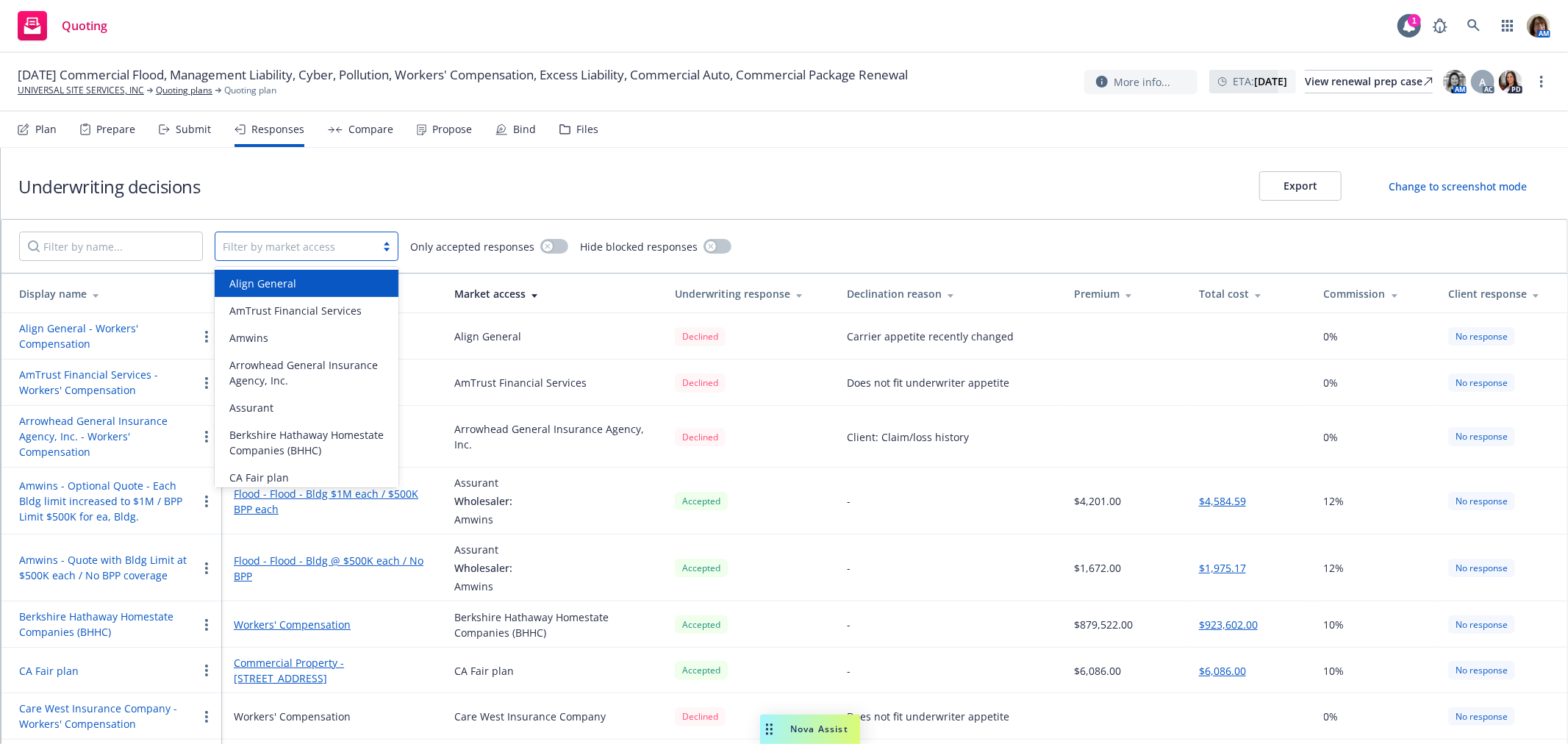
click at [244, 244] on div at bounding box center [296, 246] width 146 height 18
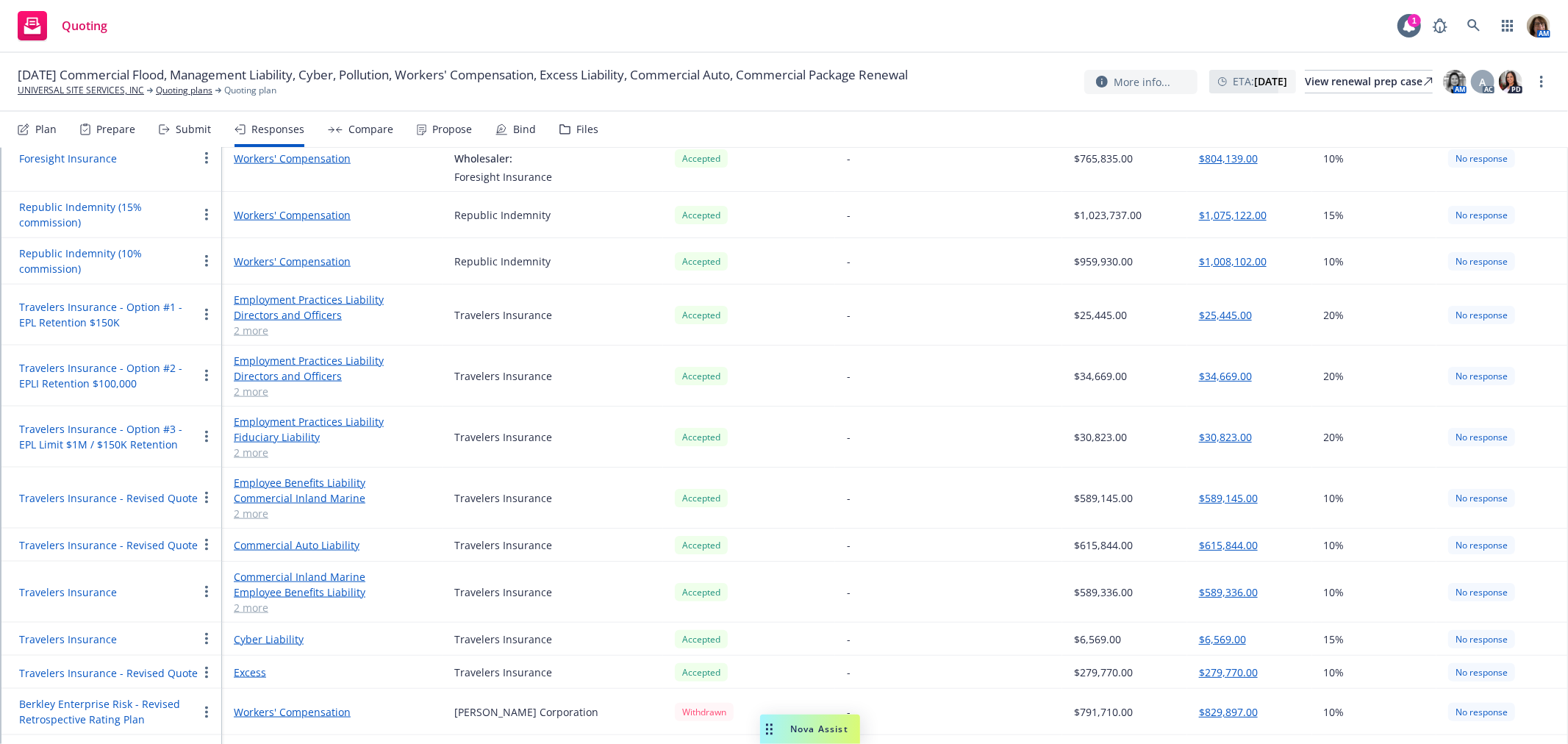
scroll to position [1633, 0]
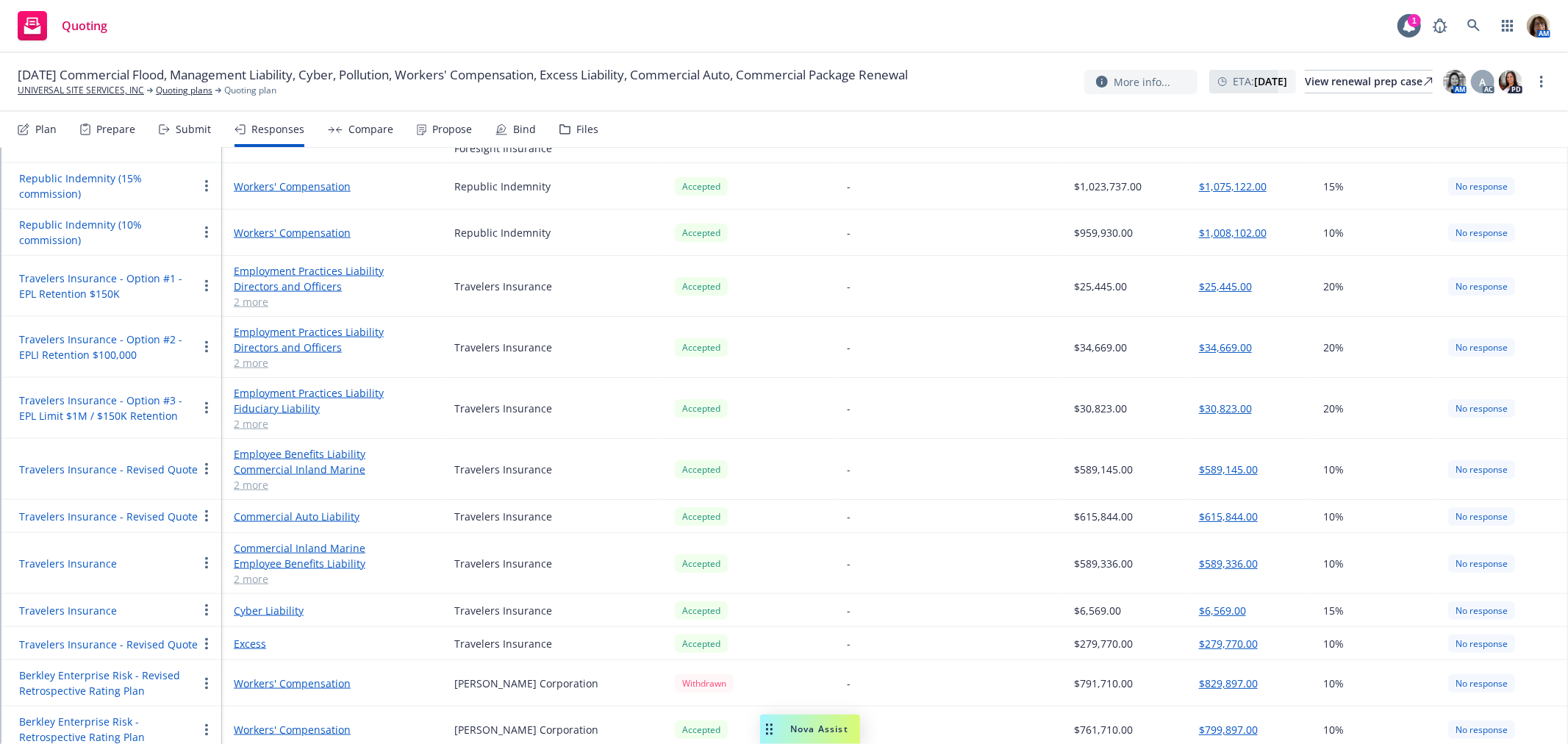
click at [1216, 509] on button "$615,844.00" at bounding box center [1228, 516] width 59 height 15
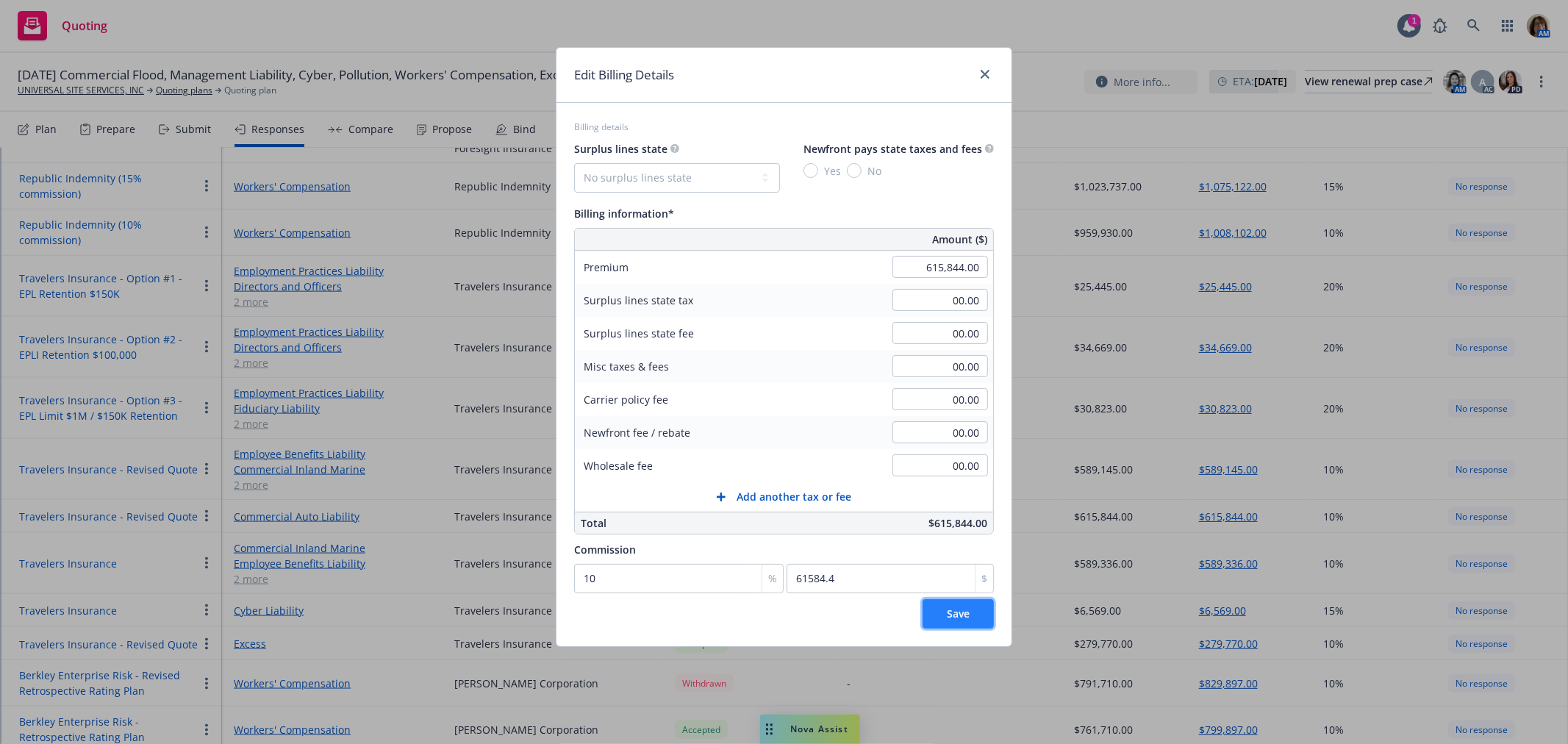
click at [960, 612] on span "Save" at bounding box center [958, 613] width 23 height 14
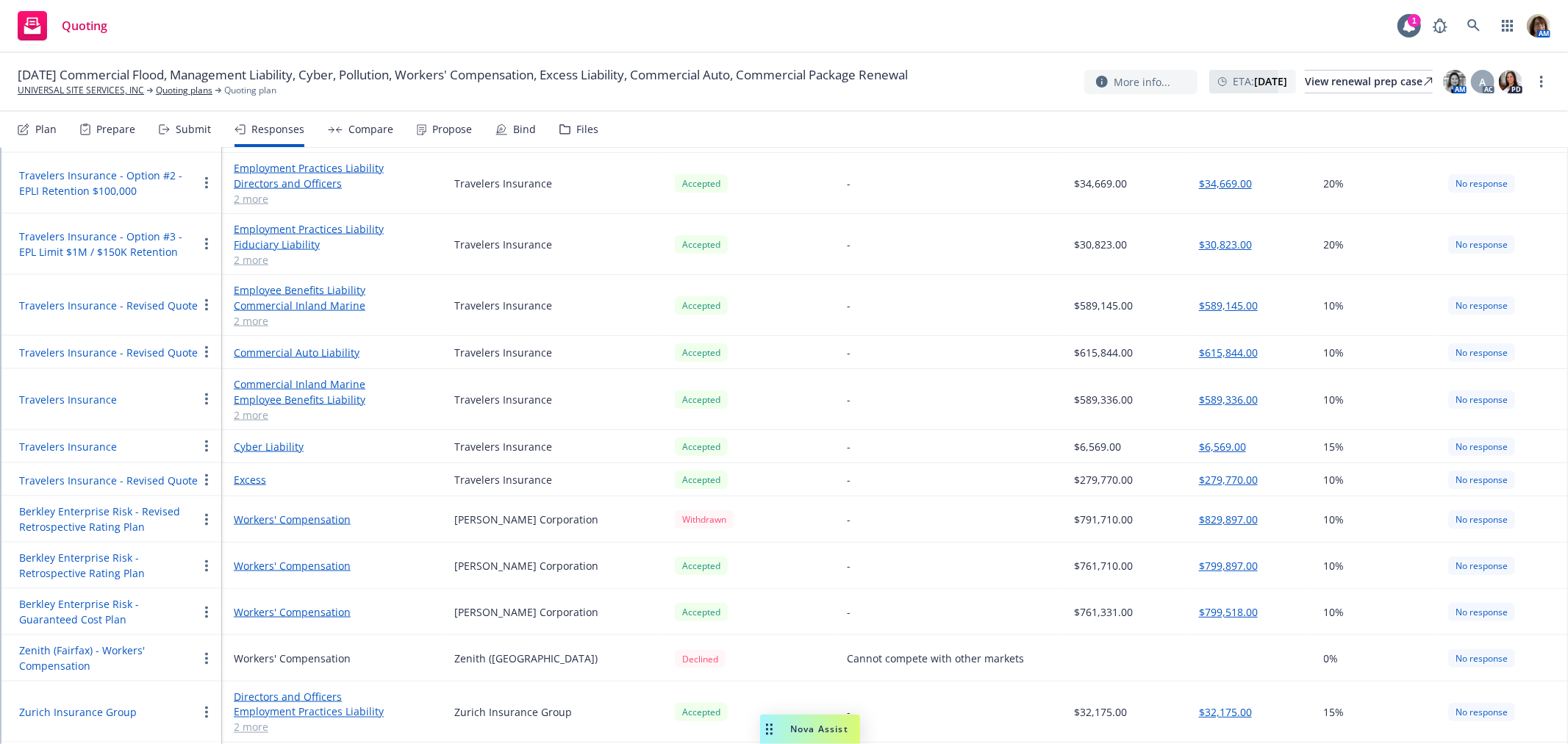
scroll to position [1715, 0]
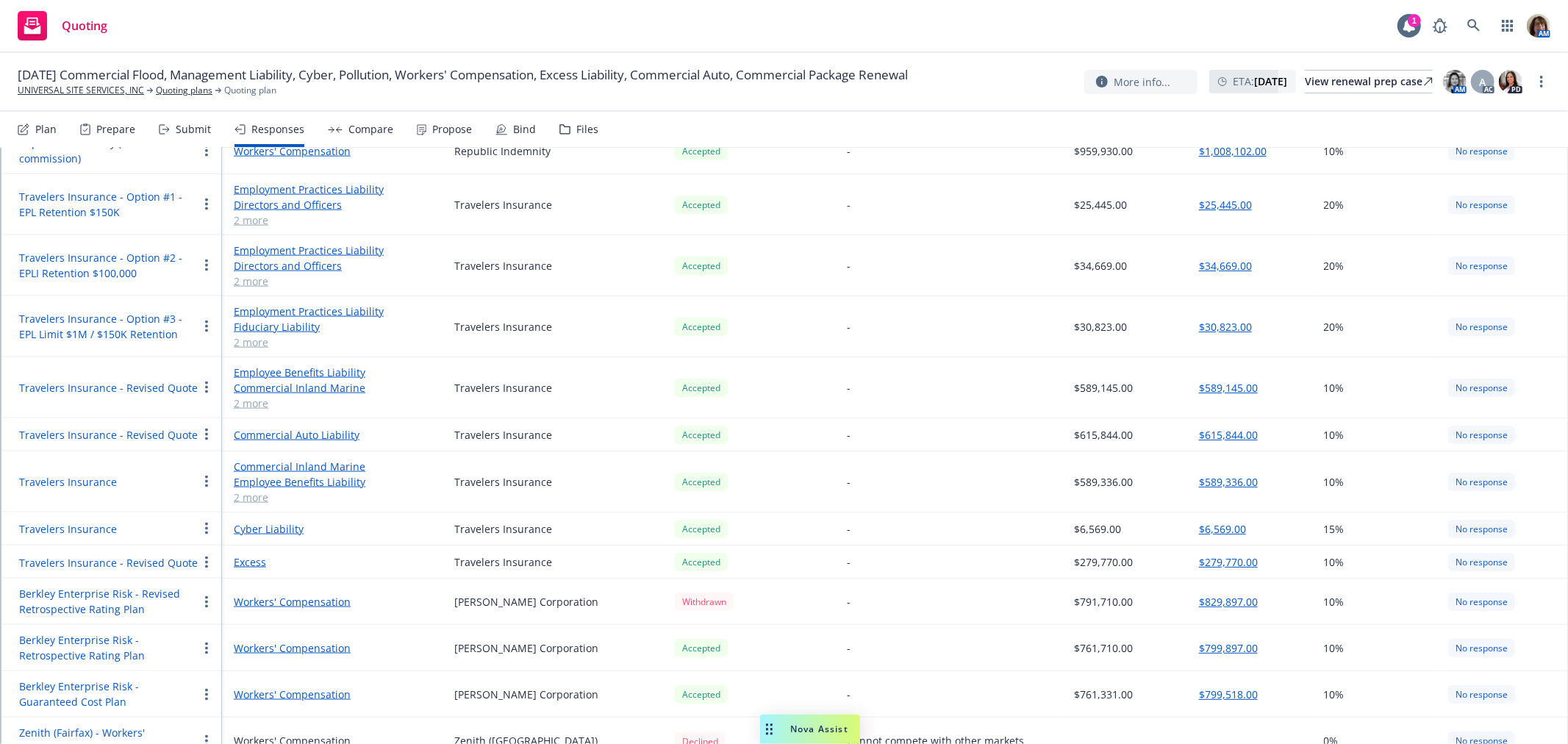
click at [1211, 380] on button "$589,145.00" at bounding box center [1228, 388] width 59 height 15
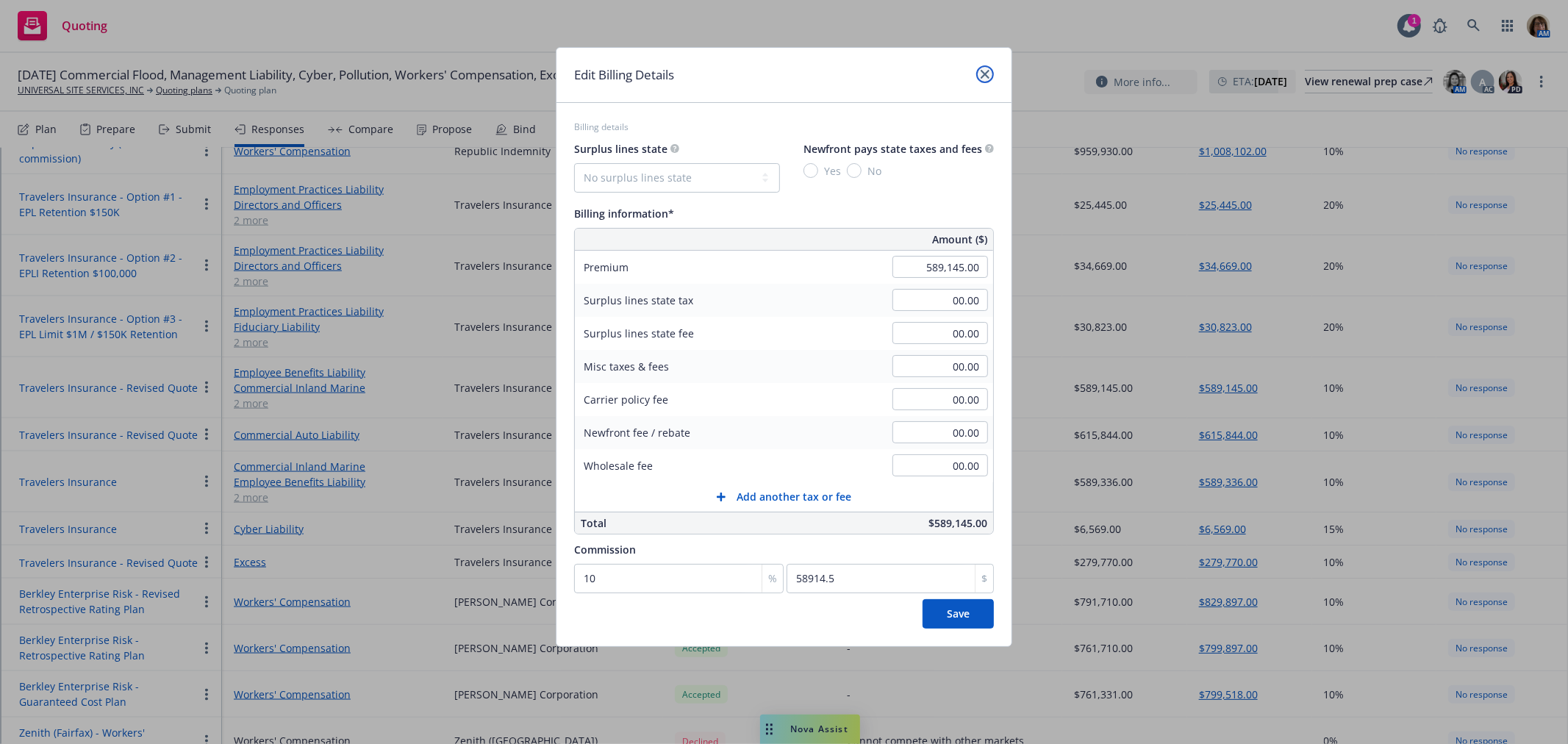
click at [983, 74] on icon "close" at bounding box center [985, 74] width 9 height 9
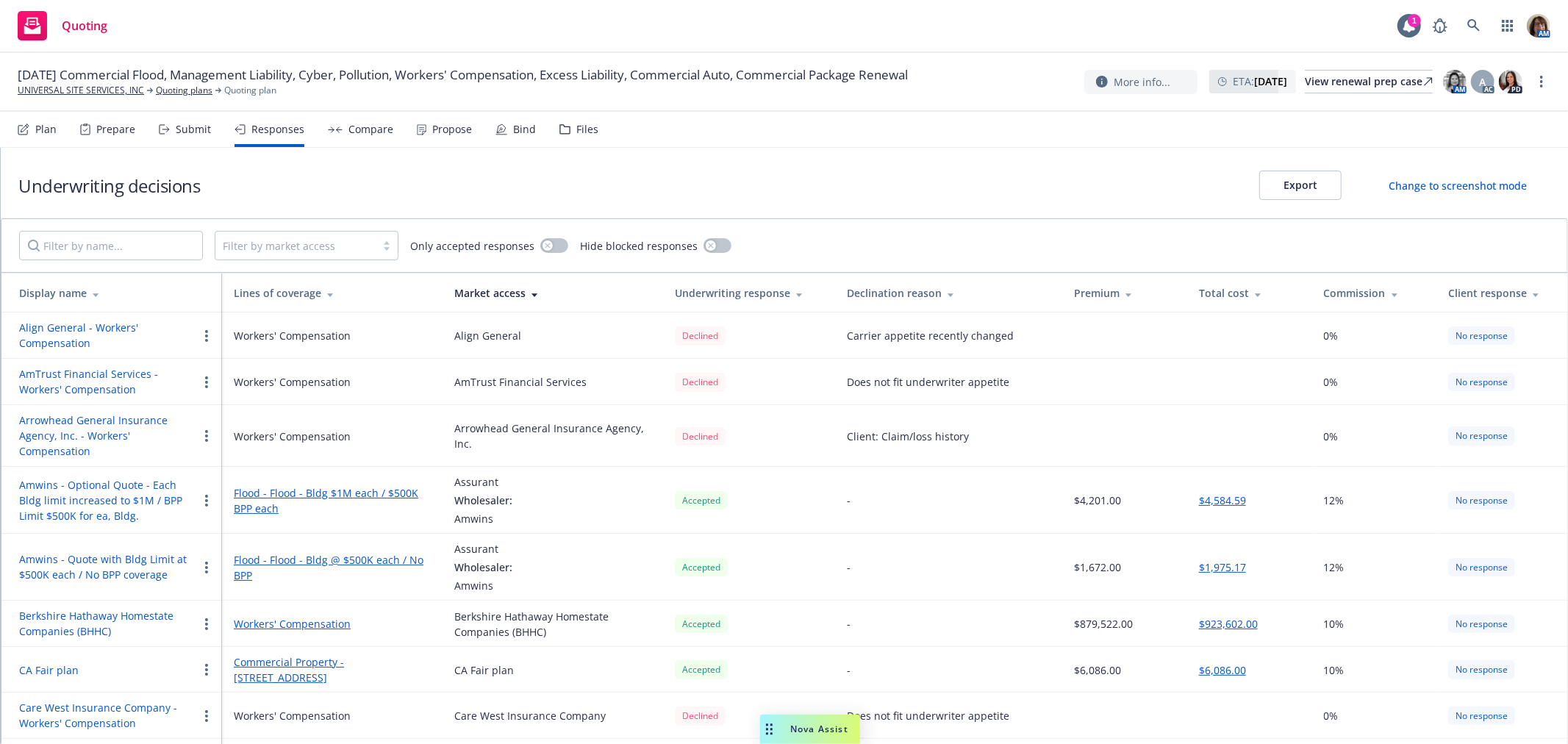
scroll to position [0, 0]
click at [1282, 187] on button "Export" at bounding box center [1300, 185] width 82 height 29
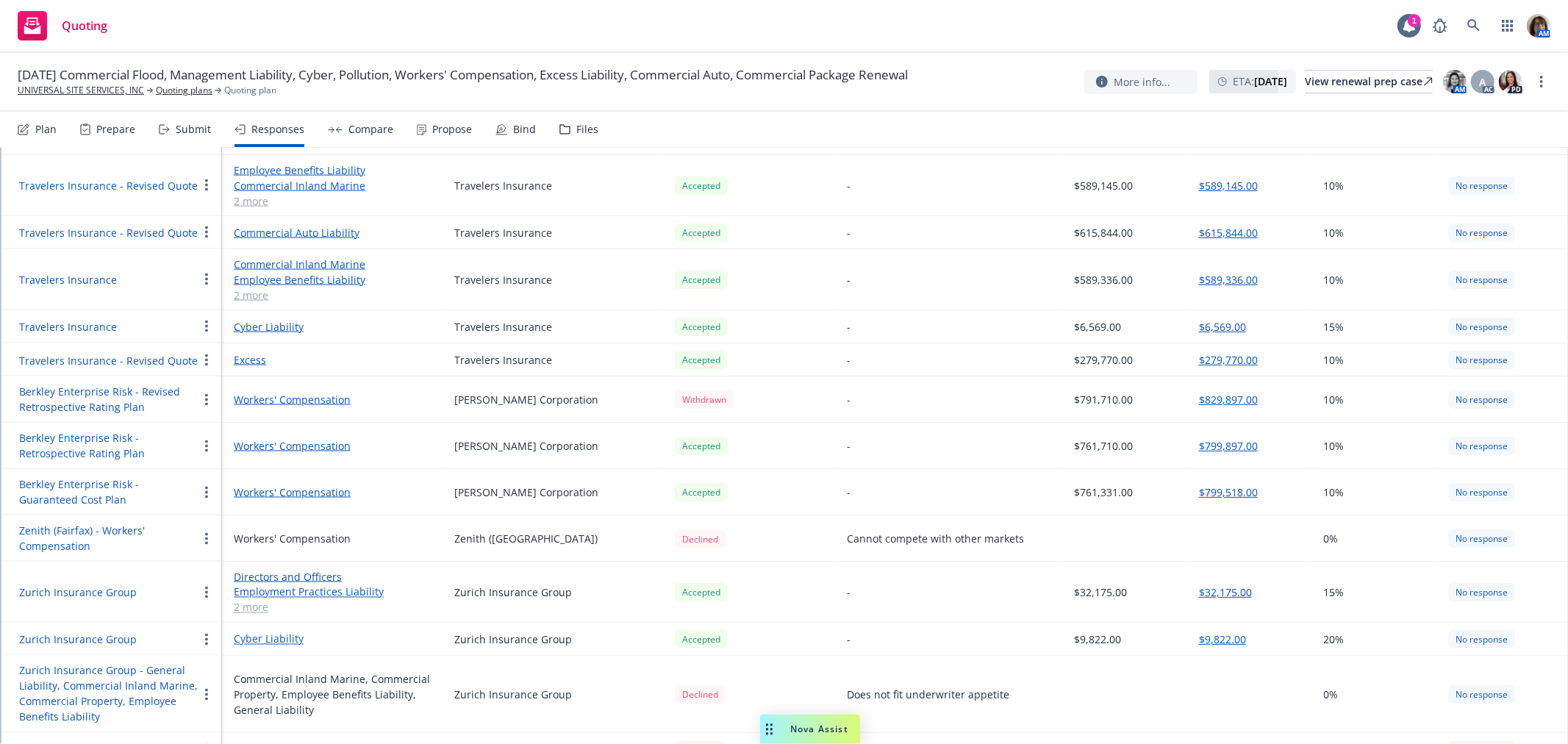
scroll to position [1836, 0]
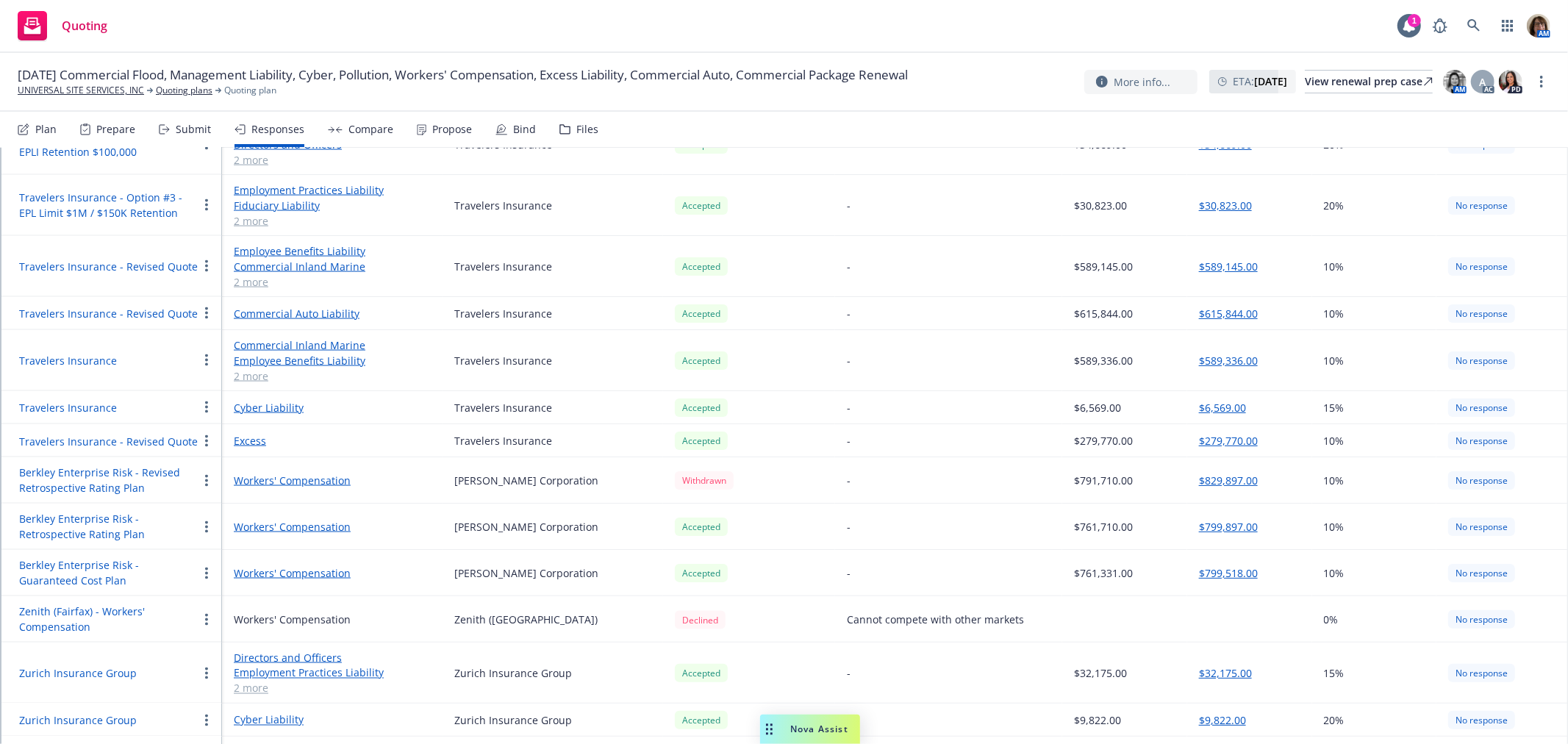
click at [209, 518] on button "button" at bounding box center [206, 526] width 18 height 18
click at [238, 559] on span "Edit display name" at bounding box center [259, 556] width 123 height 14
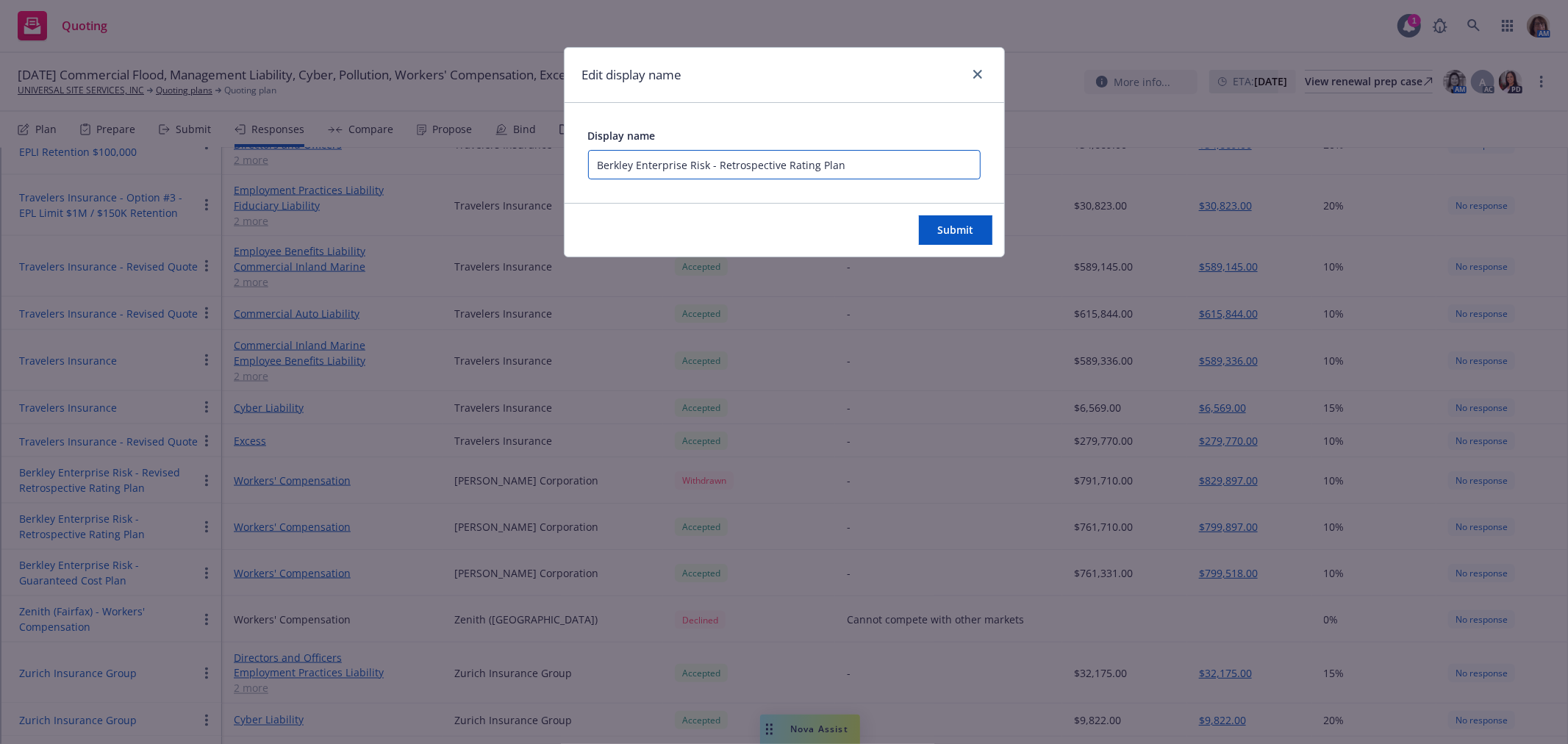
drag, startPoint x: 716, startPoint y: 162, endPoint x: 881, endPoint y: 162, distance: 165.0
click at [881, 162] on input "Berkley Enterprise Risk - Retrospective Rating Plan" at bounding box center [784, 165] width 392 height 29
click at [973, 75] on icon "close" at bounding box center [978, 74] width 9 height 9
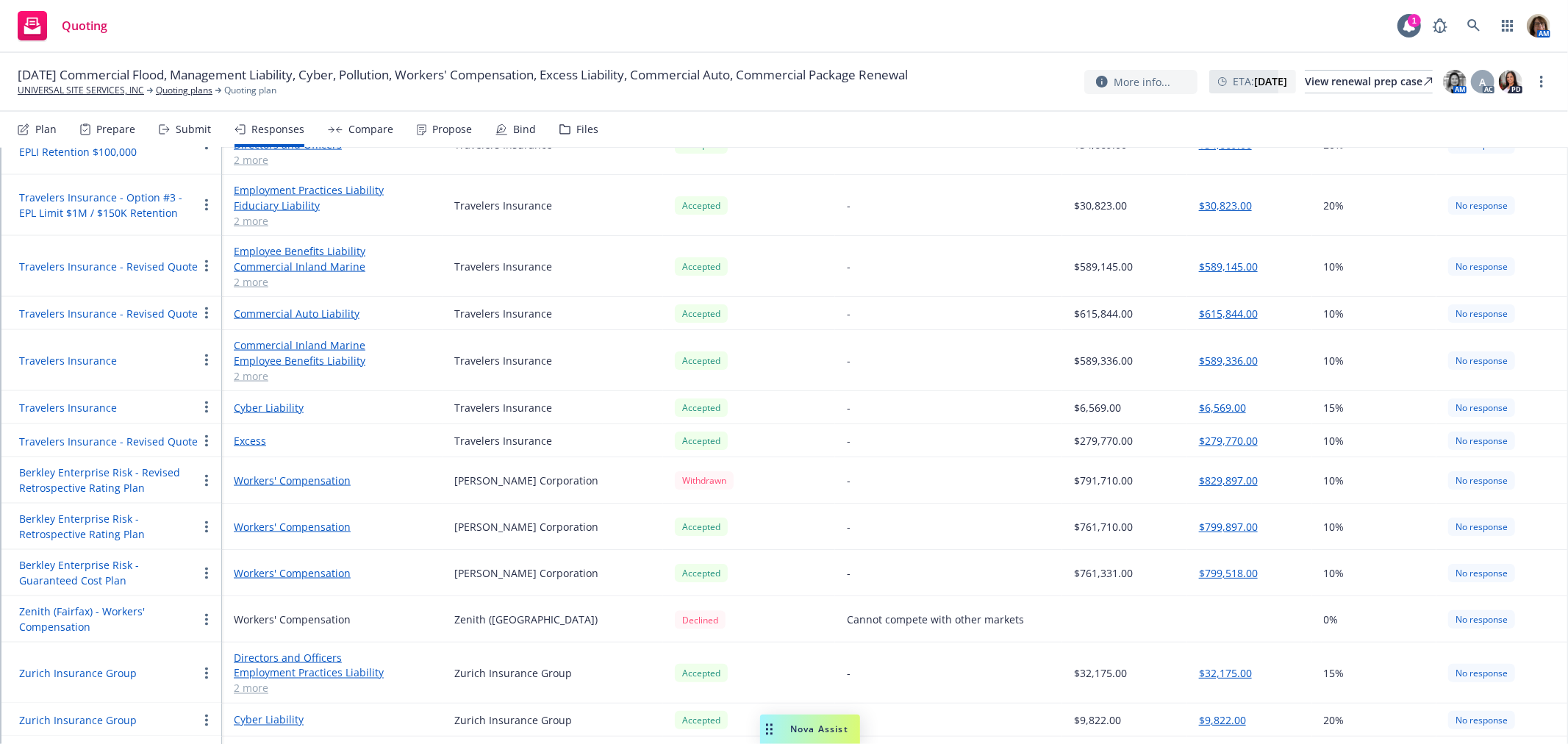
click at [359, 126] on div "Compare" at bounding box center [371, 129] width 45 height 11
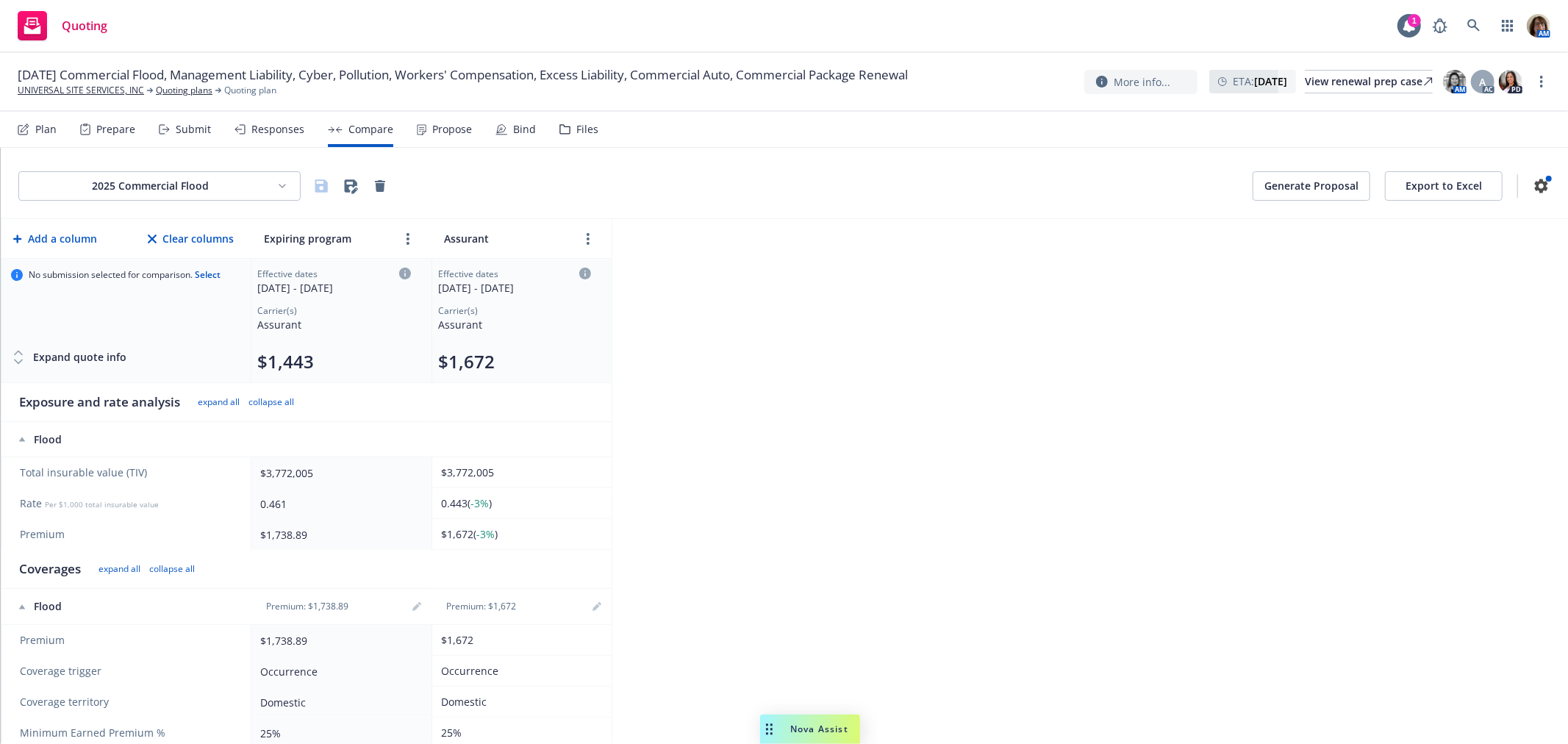
click at [283, 188] on html "Quoting 1 AM [DATE] Commercial Flood, Management Liability, Cyber, Pollution, W…" at bounding box center [784, 372] width 1568 height 744
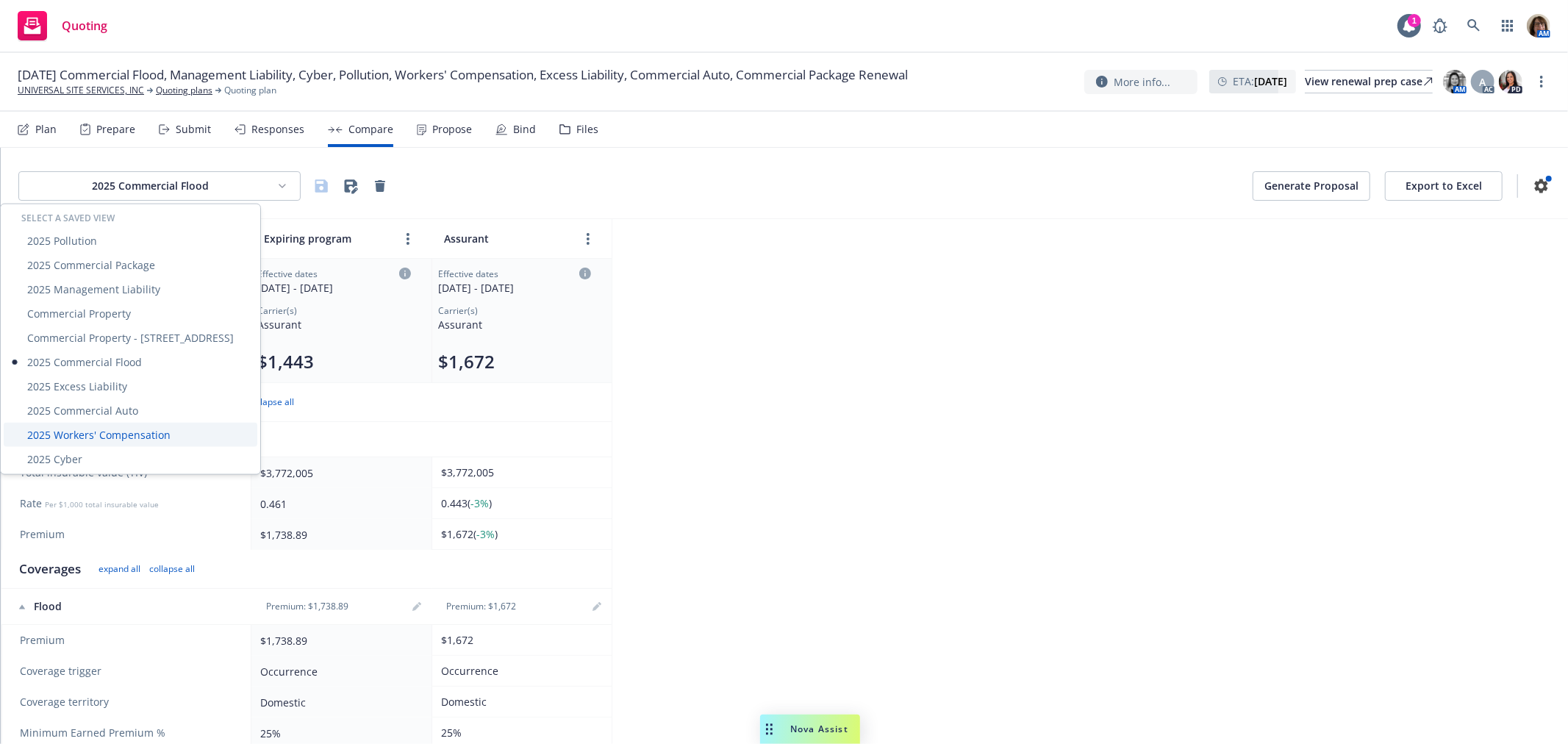
click at [88, 434] on div "2025 Workers' Compensation" at bounding box center [130, 434] width 254 height 25
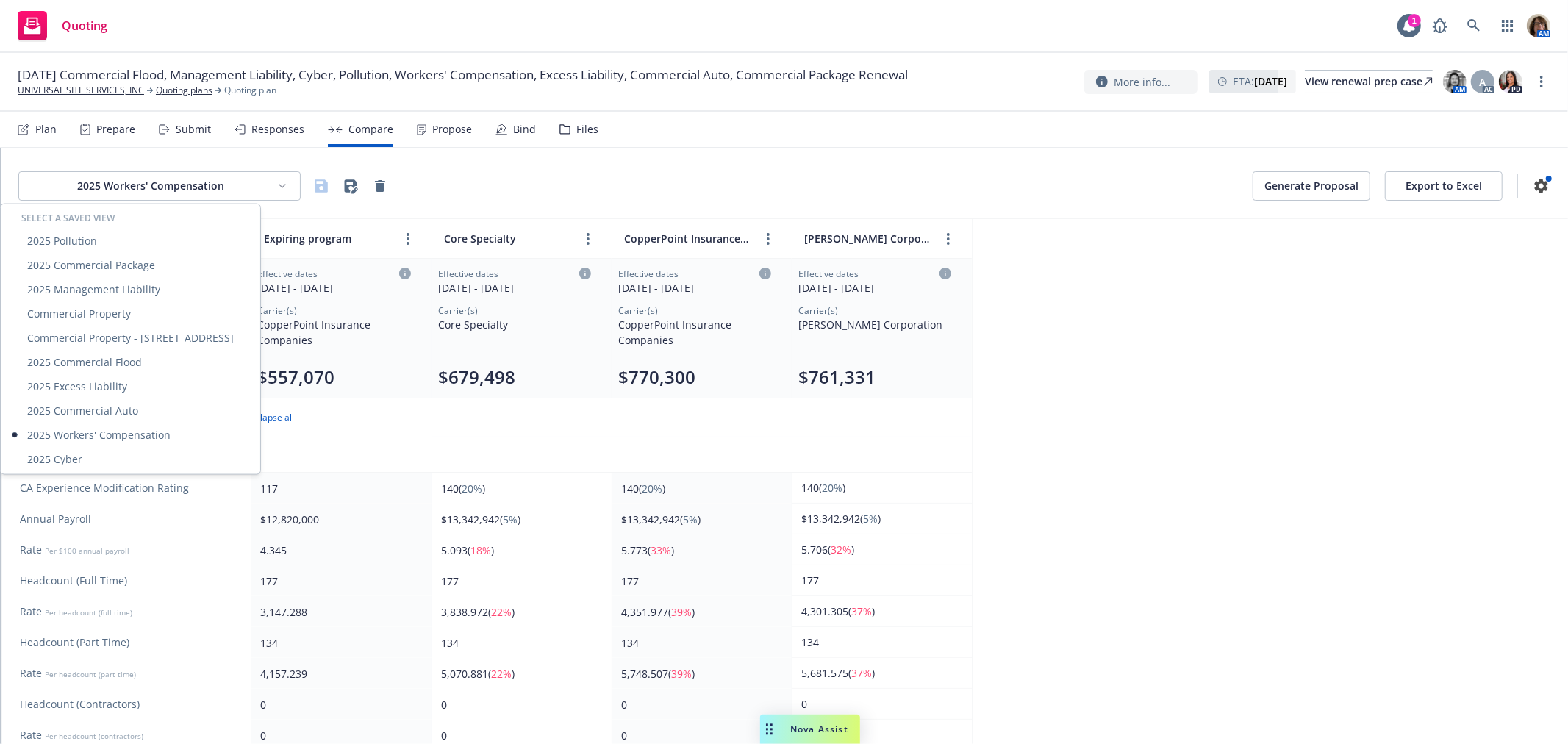
click at [278, 188] on html "Quoting 1 AM [DATE] Commercial Flood, Management Liability, Cyber, Pollution, W…" at bounding box center [784, 372] width 1568 height 744
click at [61, 454] on div "2025 Cyber" at bounding box center [130, 459] width 254 height 25
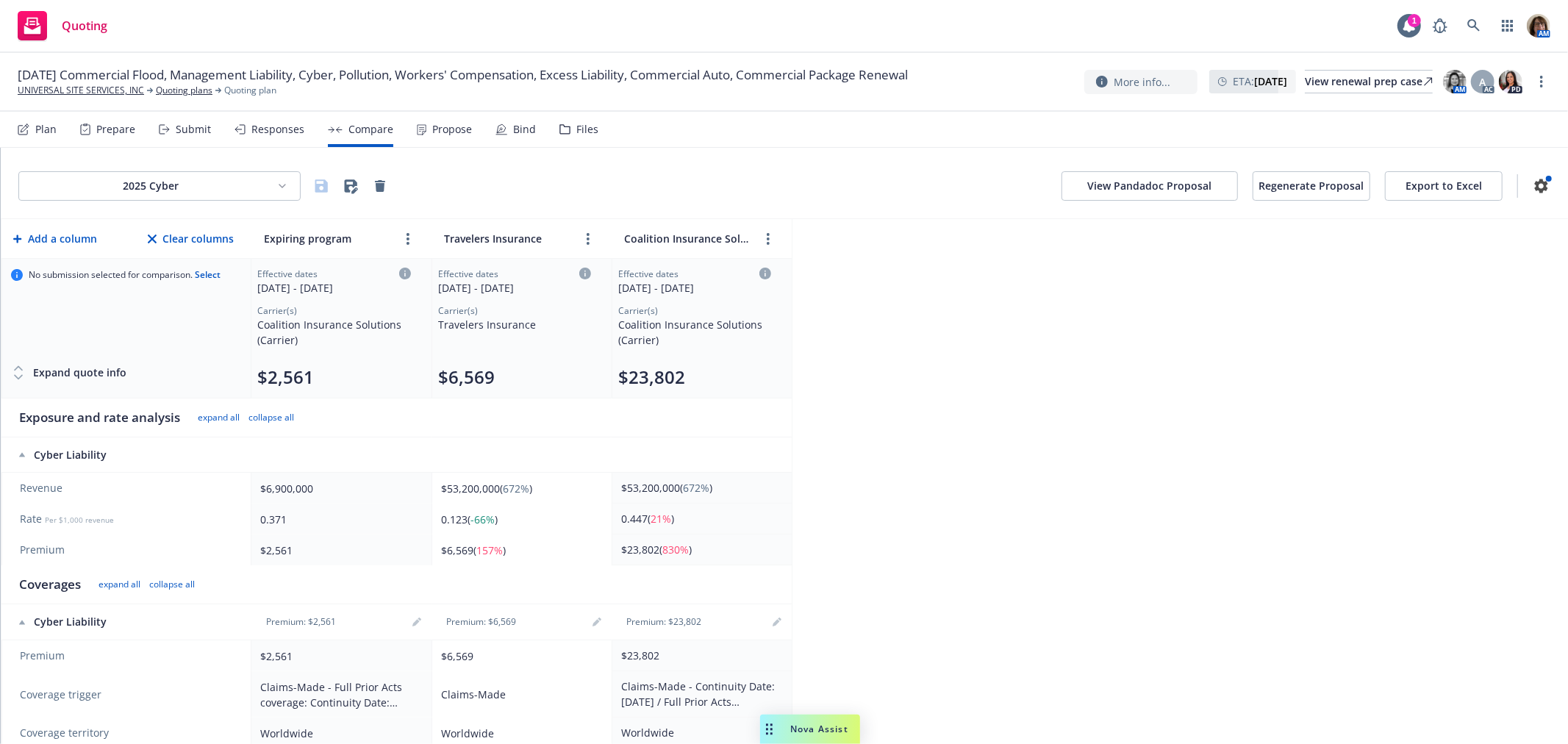
click at [1428, 186] on button "Export to Excel" at bounding box center [1443, 185] width 117 height 29
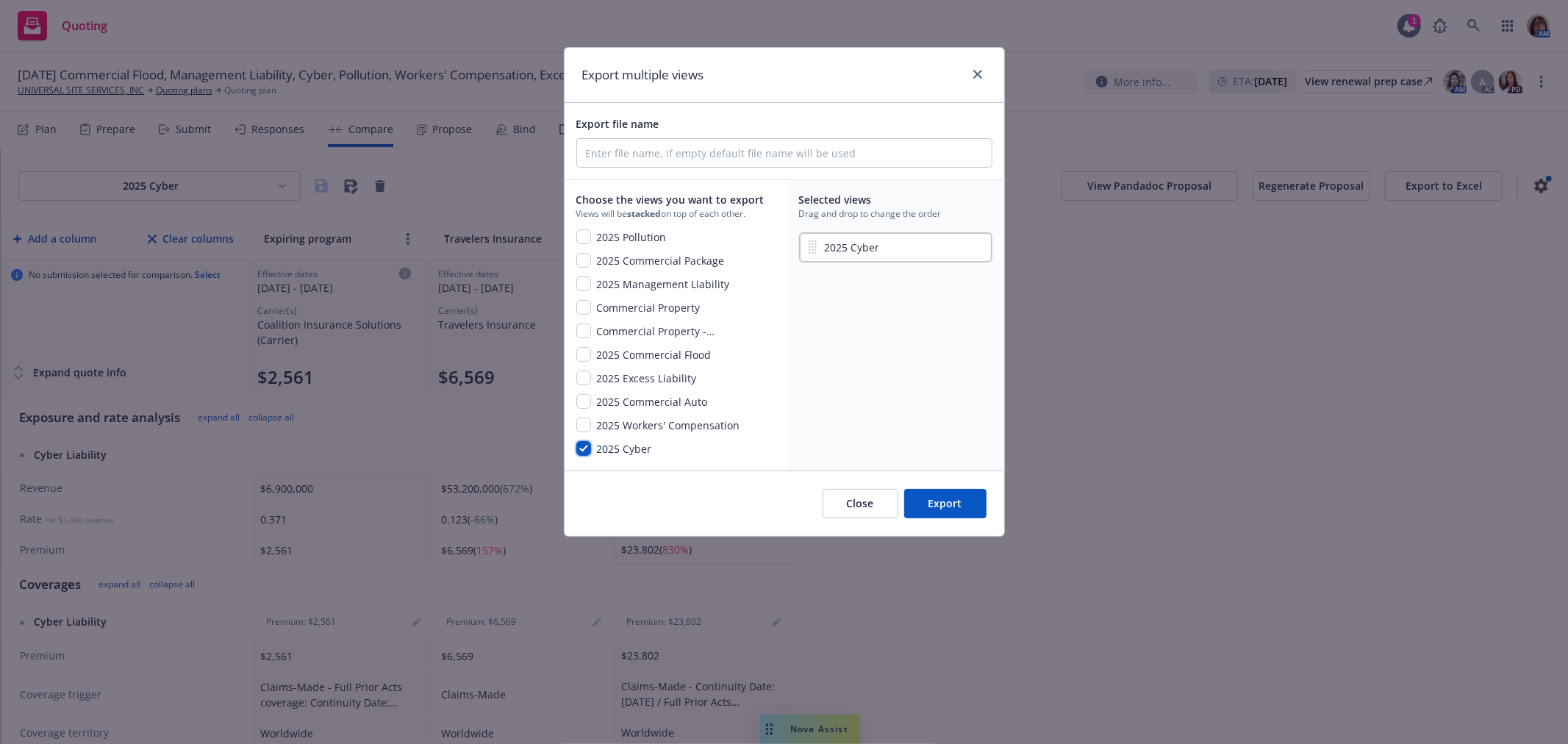
click at [576, 447] on input "checkbox" at bounding box center [583, 447] width 15 height 15
checkbox input "false"
click at [582, 257] on input "checkbox" at bounding box center [583, 260] width 15 height 15
checkbox input "true"
click at [584, 403] on input "checkbox" at bounding box center [583, 401] width 15 height 15
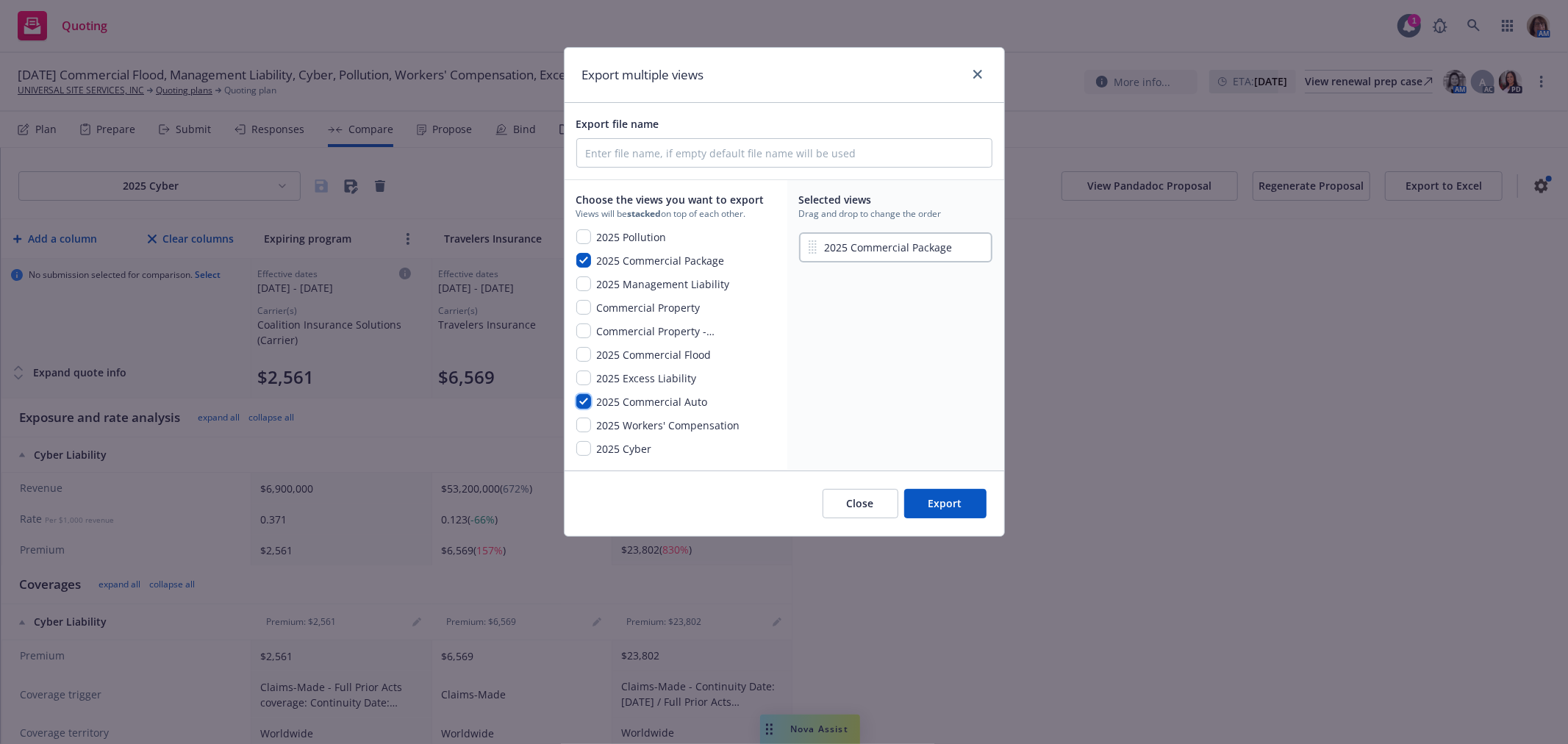
checkbox input "true"
click at [583, 372] on input "checkbox" at bounding box center [583, 377] width 15 height 15
checkbox input "true"
click at [579, 233] on input "checkbox" at bounding box center [583, 236] width 15 height 15
checkbox input "true"
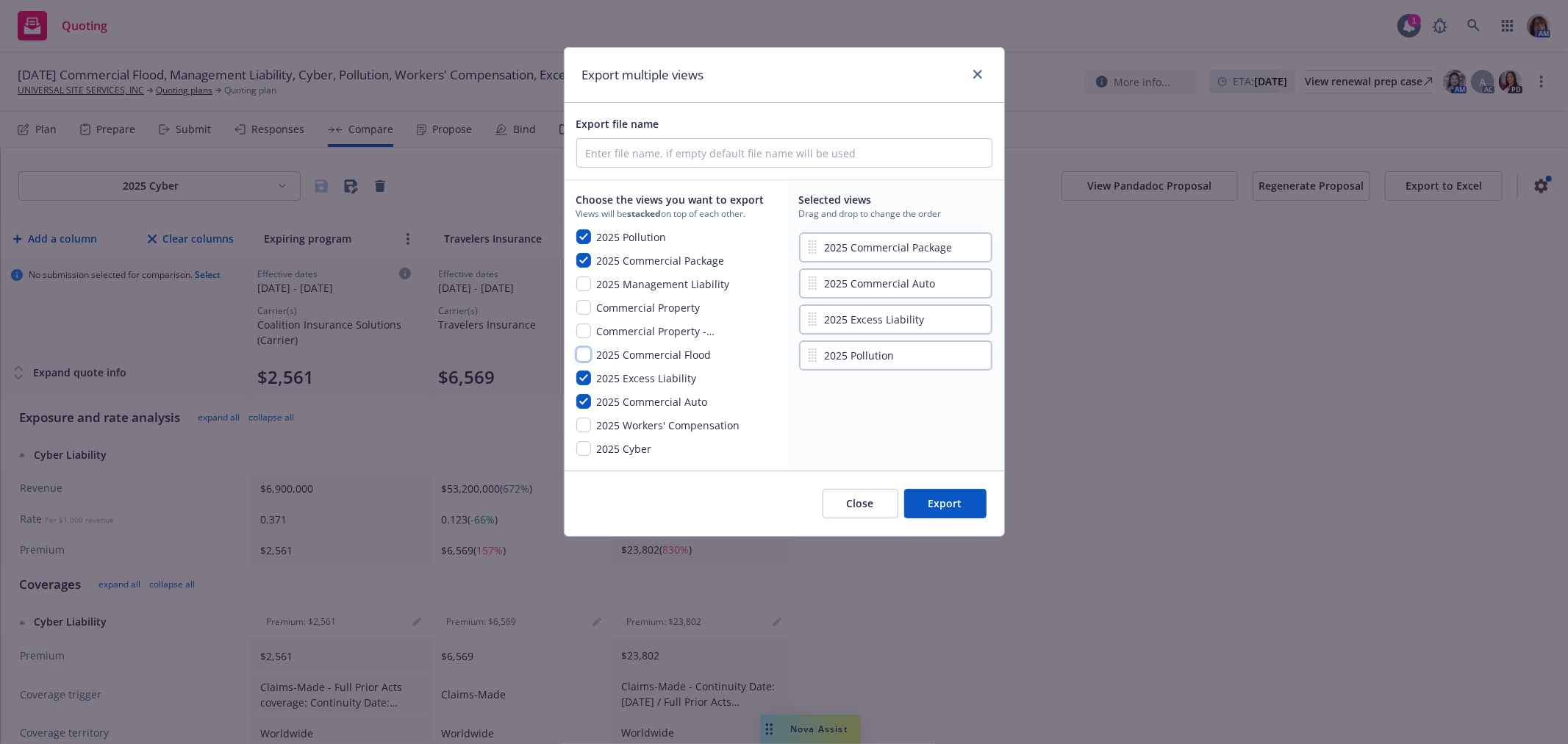
click at [582, 352] on input "checkbox" at bounding box center [583, 354] width 15 height 15
checkbox input "true"
click at [583, 281] on input "checkbox" at bounding box center [583, 284] width 15 height 15
checkbox input "true"
click at [582, 448] on input "checkbox" at bounding box center [583, 447] width 15 height 15
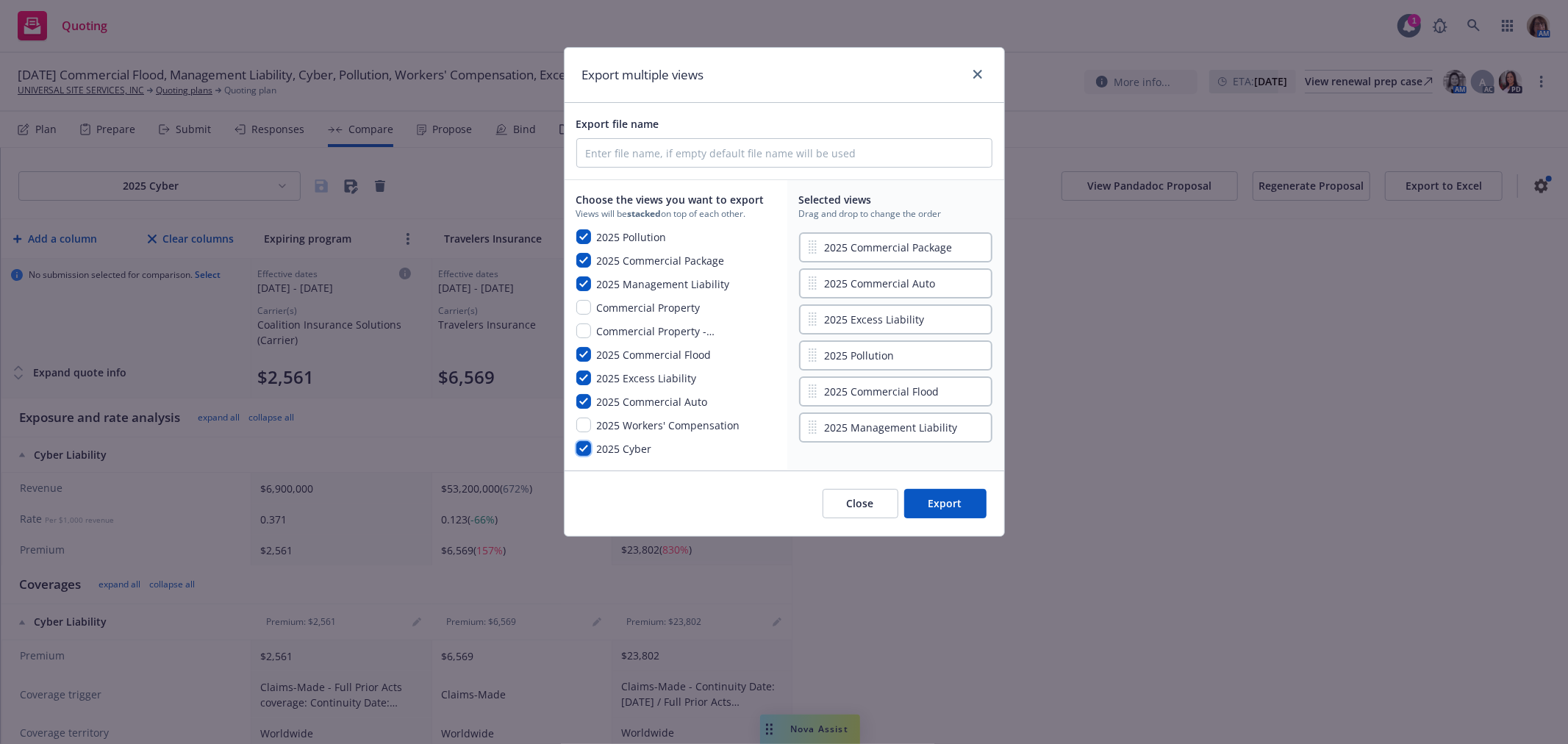
checkbox input "true"
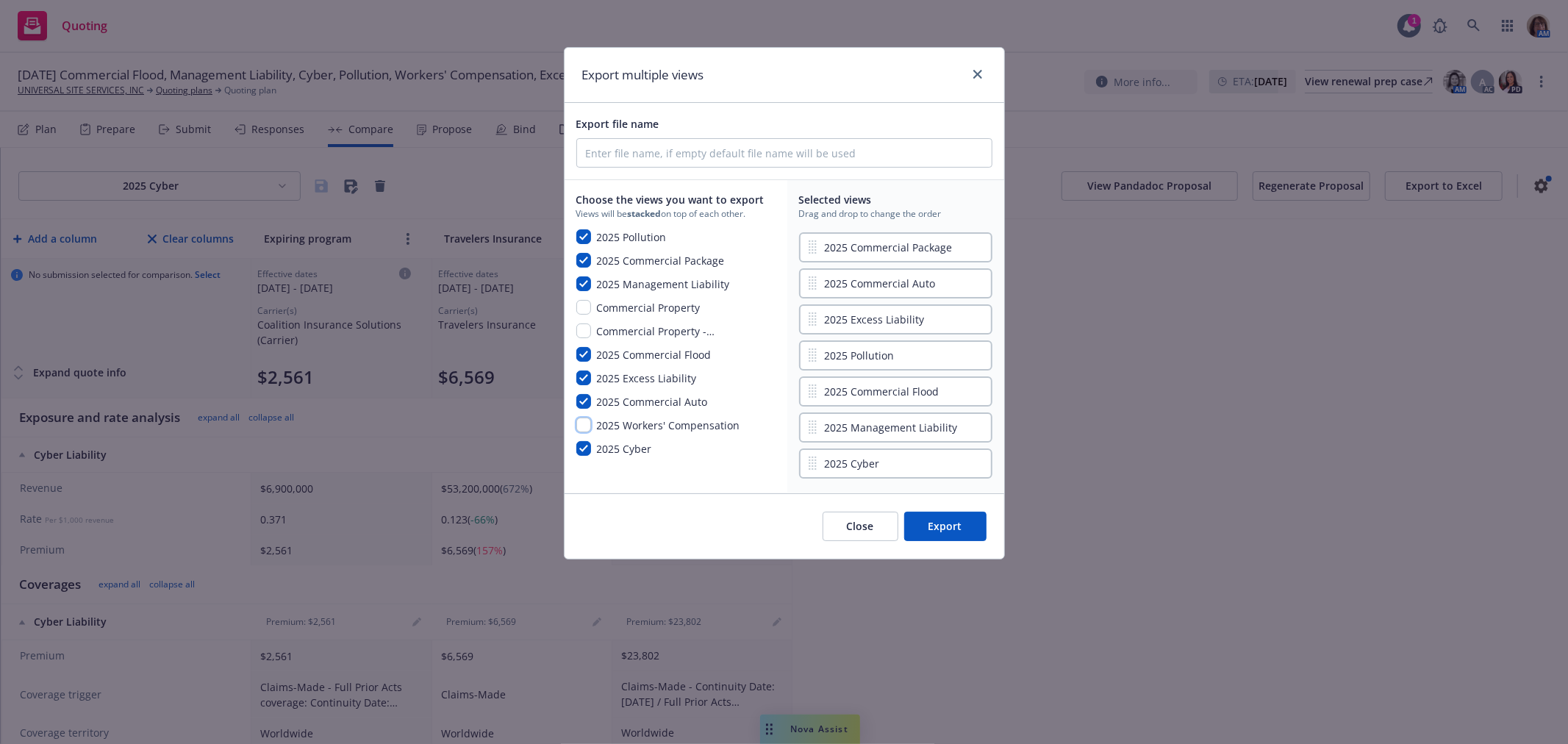
click at [585, 422] on input "checkbox" at bounding box center [583, 424] width 15 height 15
checkbox input "true"
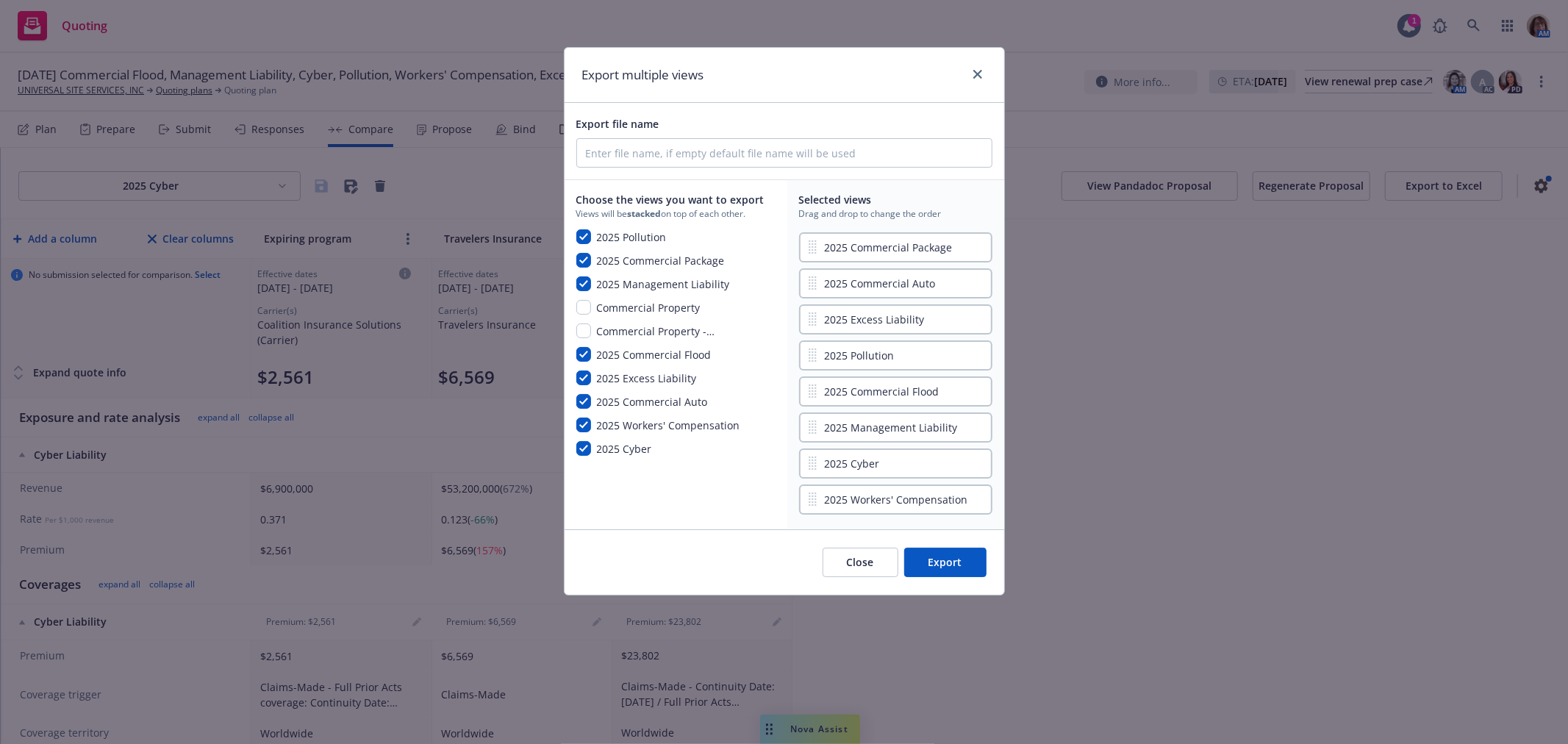
click at [942, 553] on button "Export" at bounding box center [945, 562] width 82 height 29
